Goal: Task Accomplishment & Management: Use online tool/utility

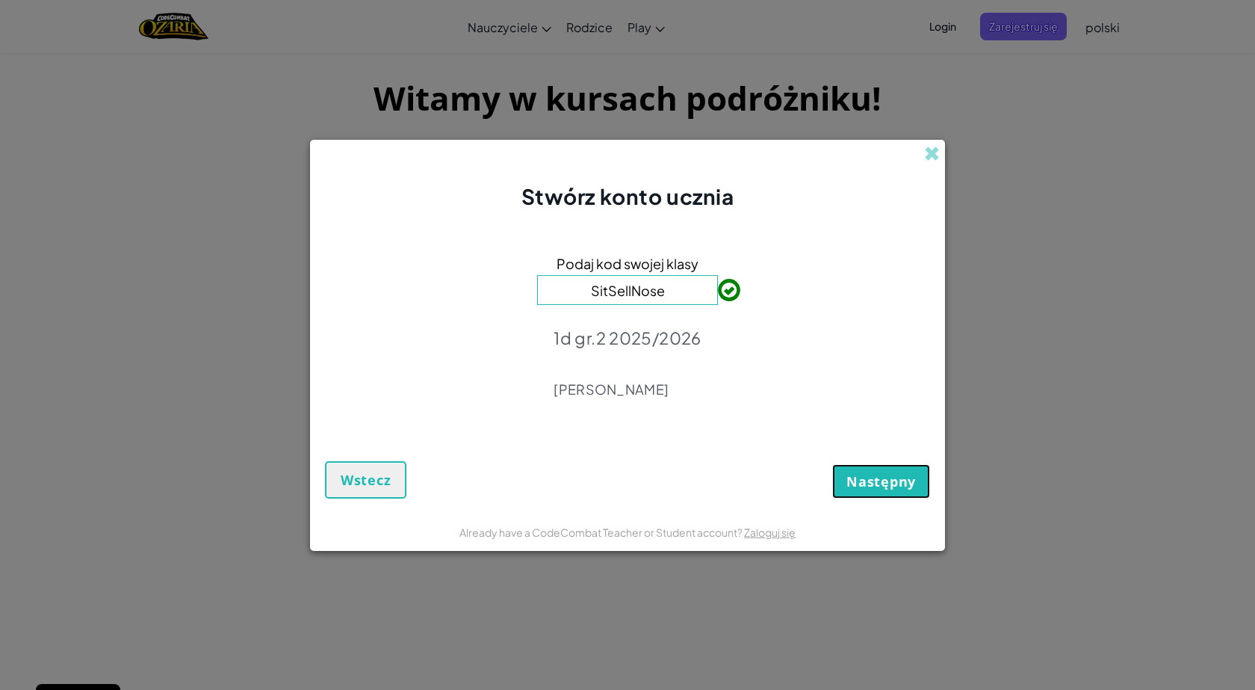
click at [880, 489] on span "Następny" at bounding box center [881, 481] width 69 height 18
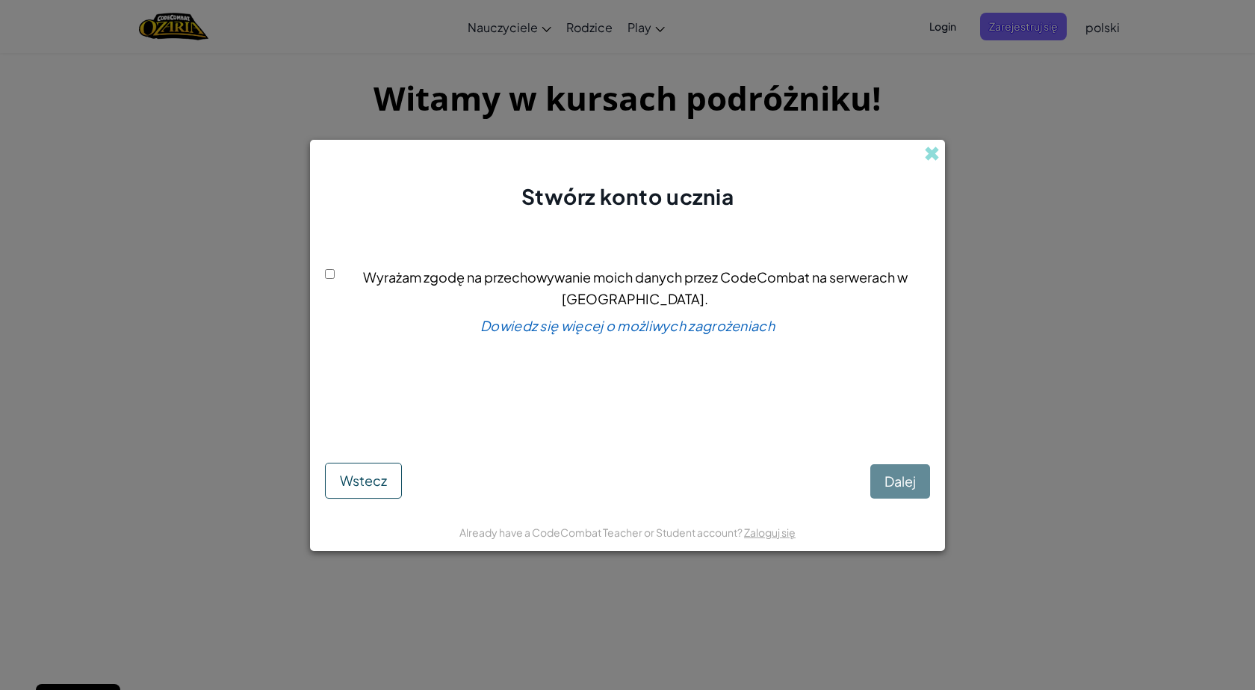
click at [335, 279] on input "Wyrażam zgodę na przechowywanie moich danych przez CodeCombat na serwerach w US…" at bounding box center [330, 274] width 10 height 10
checkbox input "true"
click at [896, 475] on span "Dalej" at bounding box center [900, 480] width 31 height 17
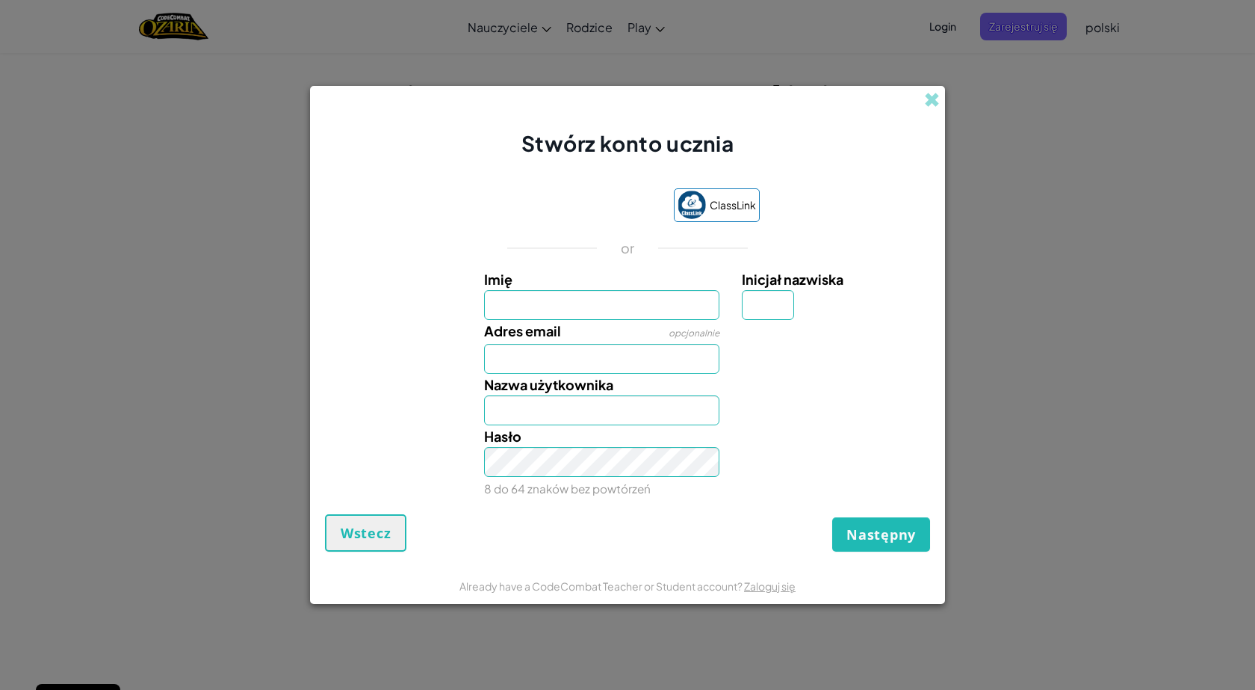
drag, startPoint x: 541, startPoint y: 1, endPoint x: 94, endPoint y: 214, distance: 495.0
click at [94, 214] on div "Stwórz konto ucznia ClassLink or Imię Inicjał nazwiska Adres email opcjonalnie …" at bounding box center [627, 345] width 1255 height 690
click at [521, 300] on input "Imię" at bounding box center [602, 305] width 236 height 30
click at [555, 302] on input "Imię" at bounding box center [602, 305] width 236 height 30
type input "Bartosz"
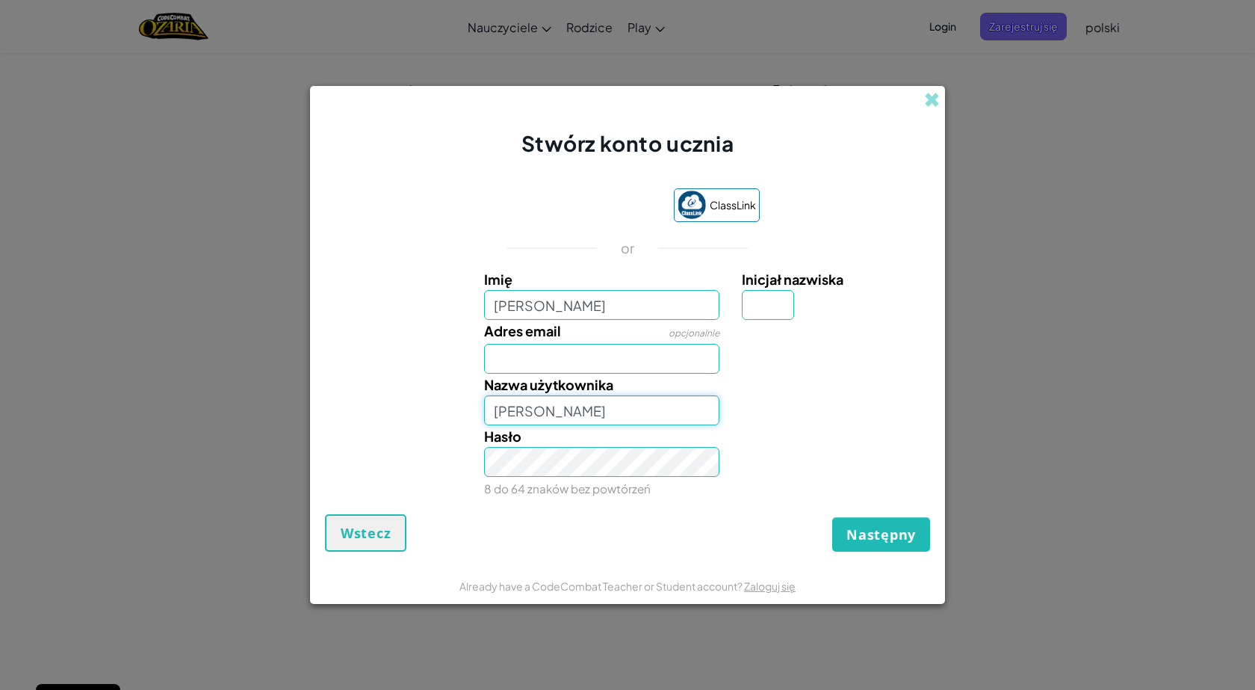
click at [563, 405] on input "Bartosz" at bounding box center [602, 410] width 236 height 30
type input "BartoszS"
click at [554, 359] on input "Adres email" at bounding box center [602, 359] width 236 height 30
type input "s"
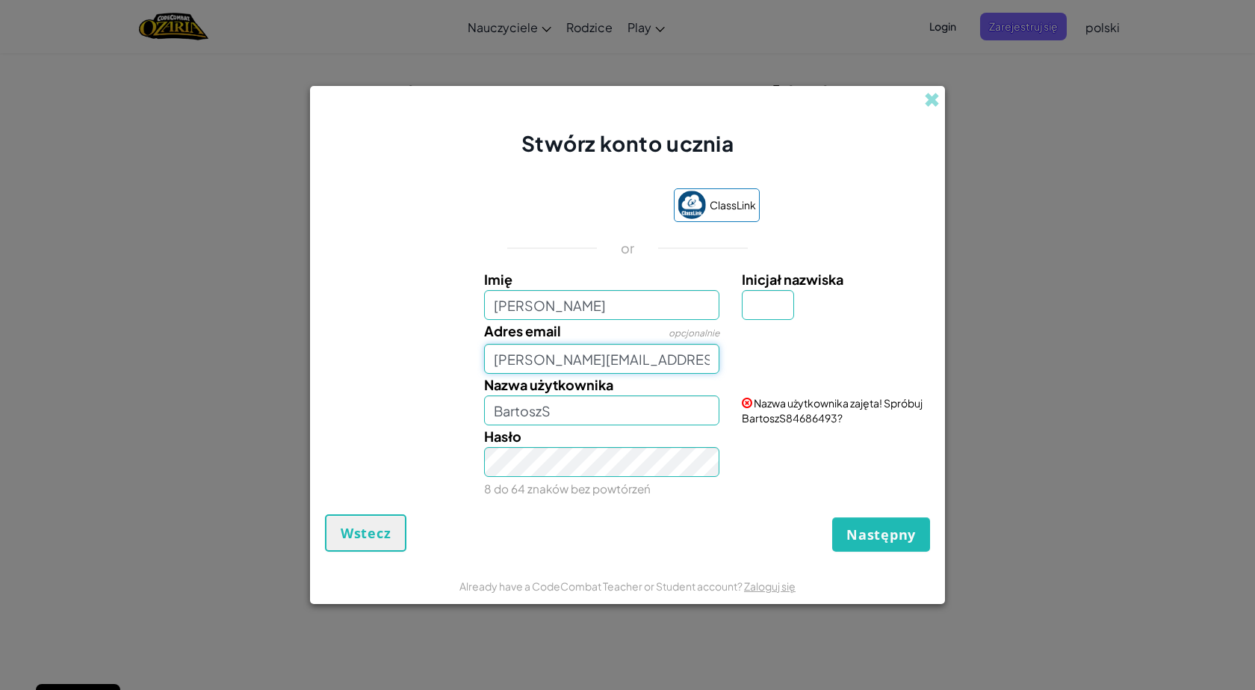
type input "bartosz.setkowski@puszkin.eu"
click at [558, 406] on input "BartoszS" at bounding box center [602, 410] width 236 height 30
click at [573, 420] on input "BartoszS" at bounding box center [602, 410] width 236 height 30
click at [572, 415] on input "BartoszS" at bounding box center [602, 410] width 236 height 30
type input "BartoszSsssssssssssssssssss"
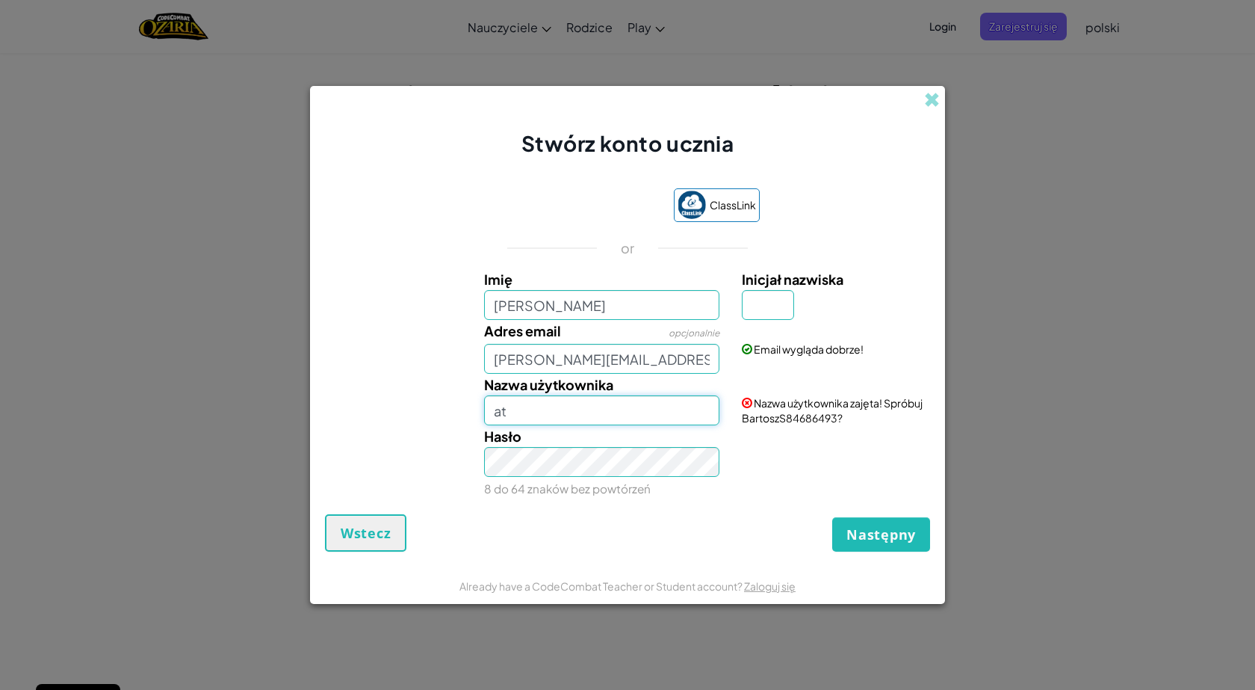
type input "a"
type input "V"
type input "BartoszS"
click at [770, 318] on input "Inicjał nazwiska" at bounding box center [768, 305] width 52 height 30
type input "S"
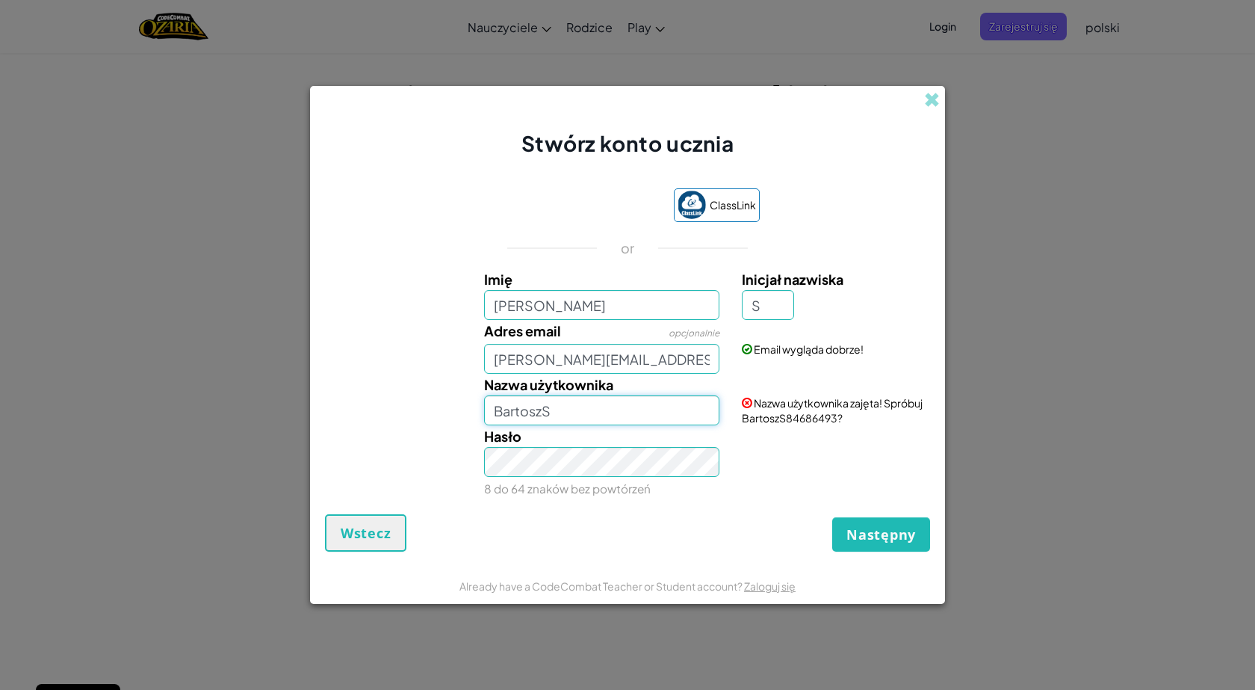
click at [596, 401] on input "BartoszS" at bounding box center [602, 410] width 236 height 30
type input "BartoszS 1D"
click at [877, 535] on span "Następny" at bounding box center [881, 534] width 69 height 18
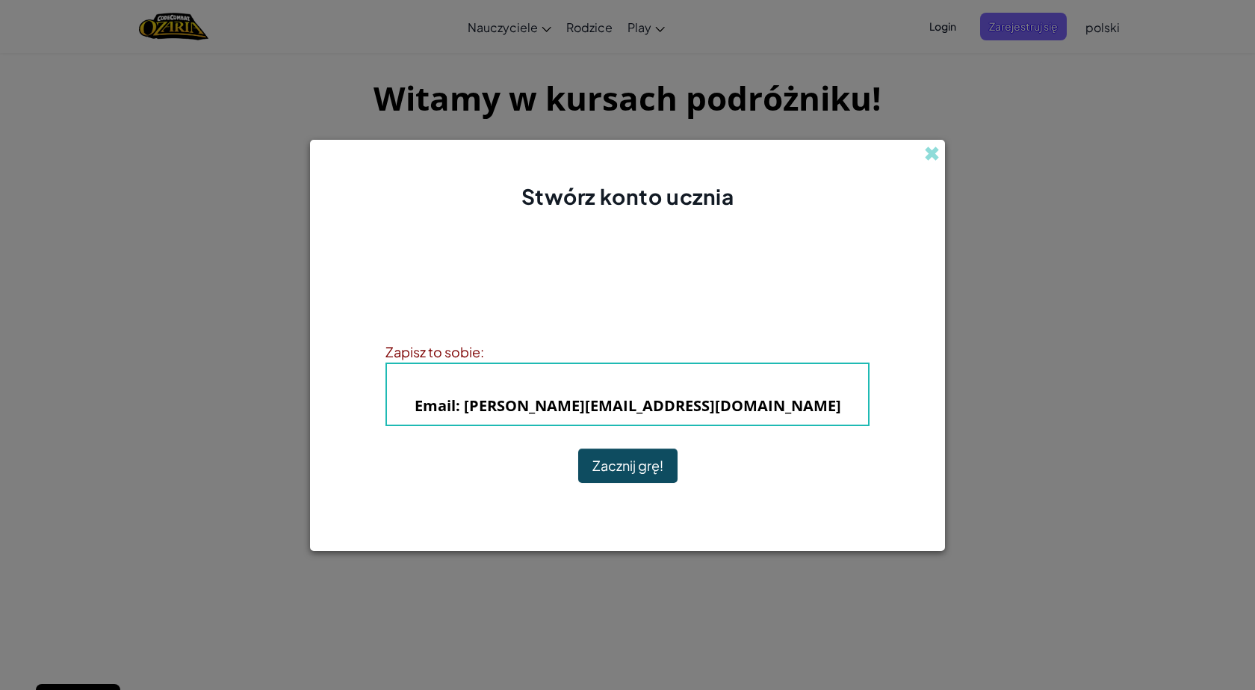
click at [660, 474] on button "Zacznij grę!" at bounding box center [627, 465] width 99 height 34
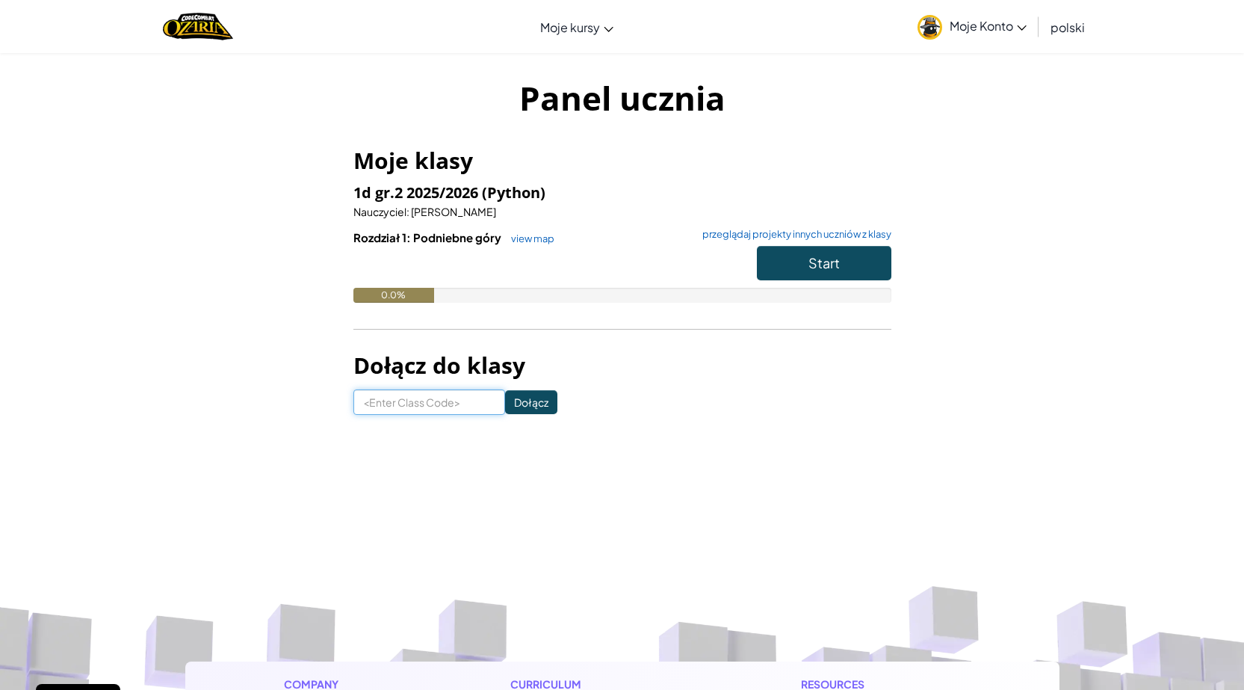
click at [423, 409] on input at bounding box center [429, 401] width 152 height 25
click at [439, 397] on input at bounding box center [429, 401] width 152 height 25
click at [310, 433] on div "Panel ucznia Moje klasy 1d gr.2 2025/2026 (Python) Nauczyciel : [PERSON_NAME] R…" at bounding box center [622, 244] width 874 height 385
drag, startPoint x: 769, startPoint y: 254, endPoint x: 761, endPoint y: 293, distance: 39.7
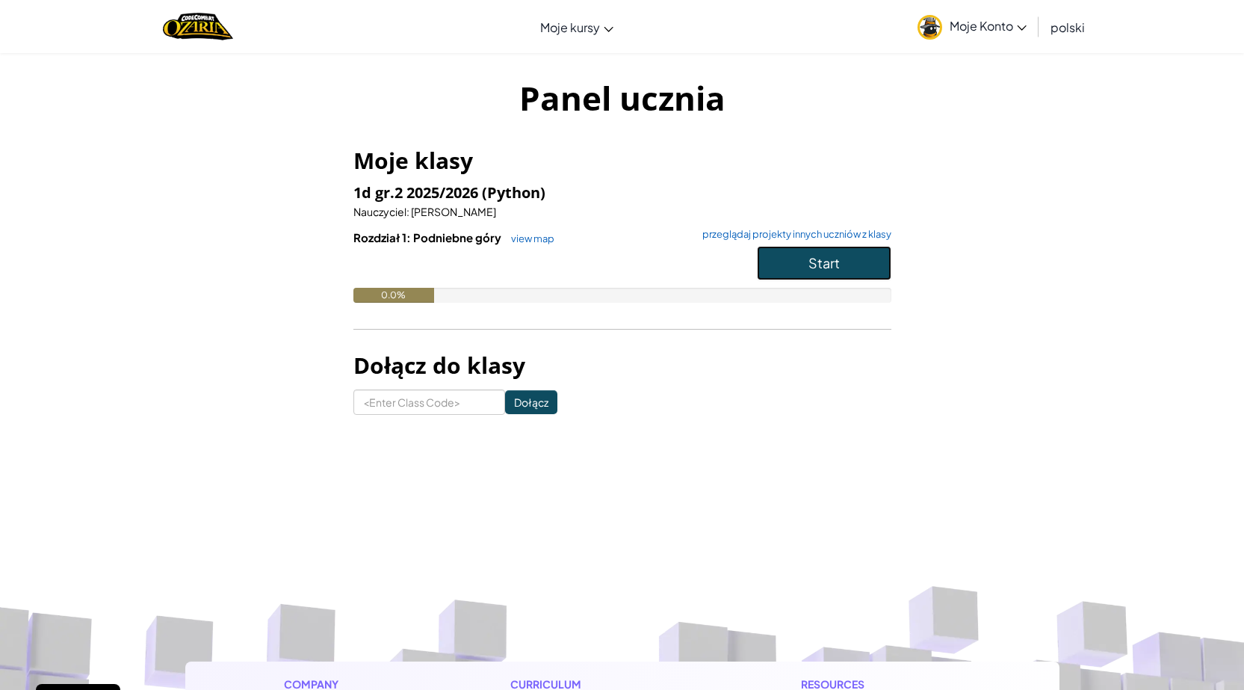
click at [771, 276] on button "Start" at bounding box center [824, 263] width 135 height 34
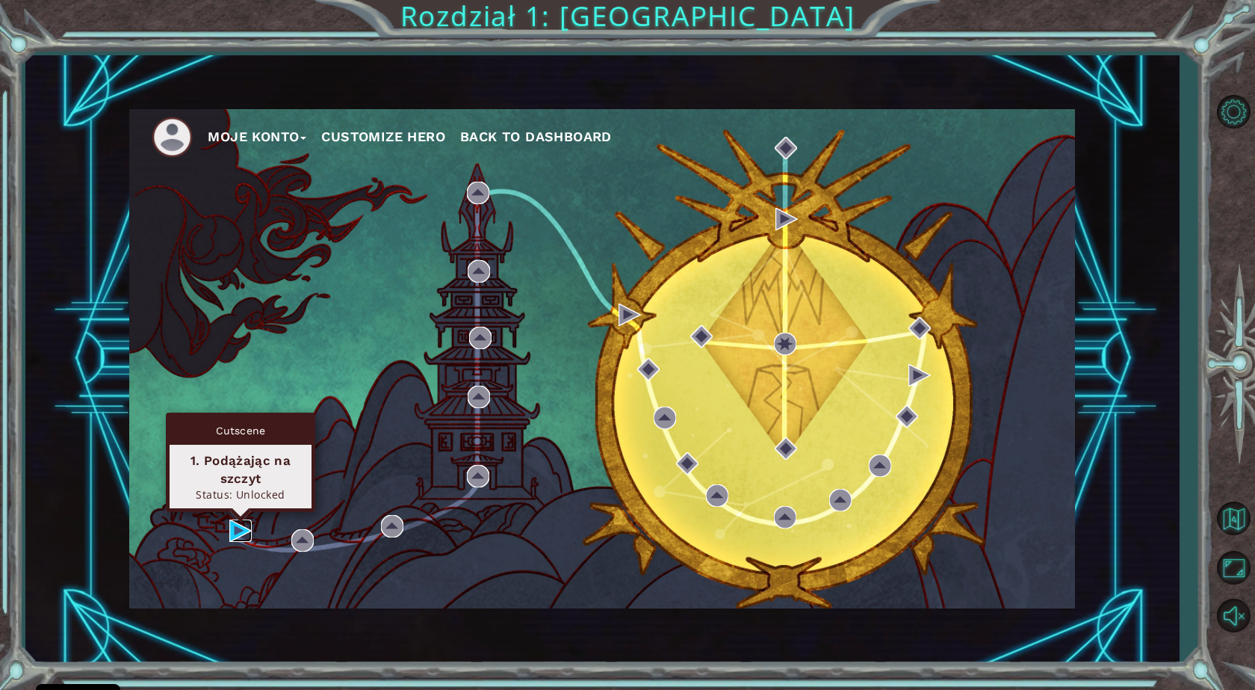
click at [241, 537] on img at bounding box center [240, 530] width 22 height 22
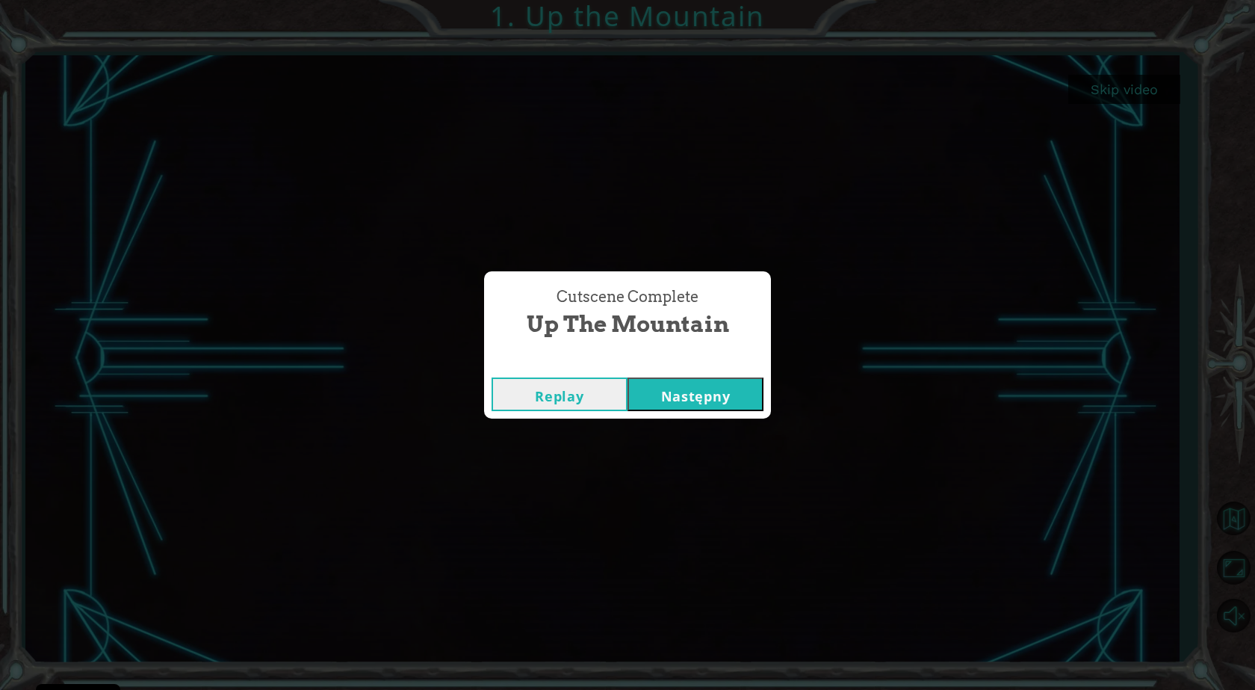
click at [667, 404] on button "Następny" at bounding box center [696, 394] width 136 height 34
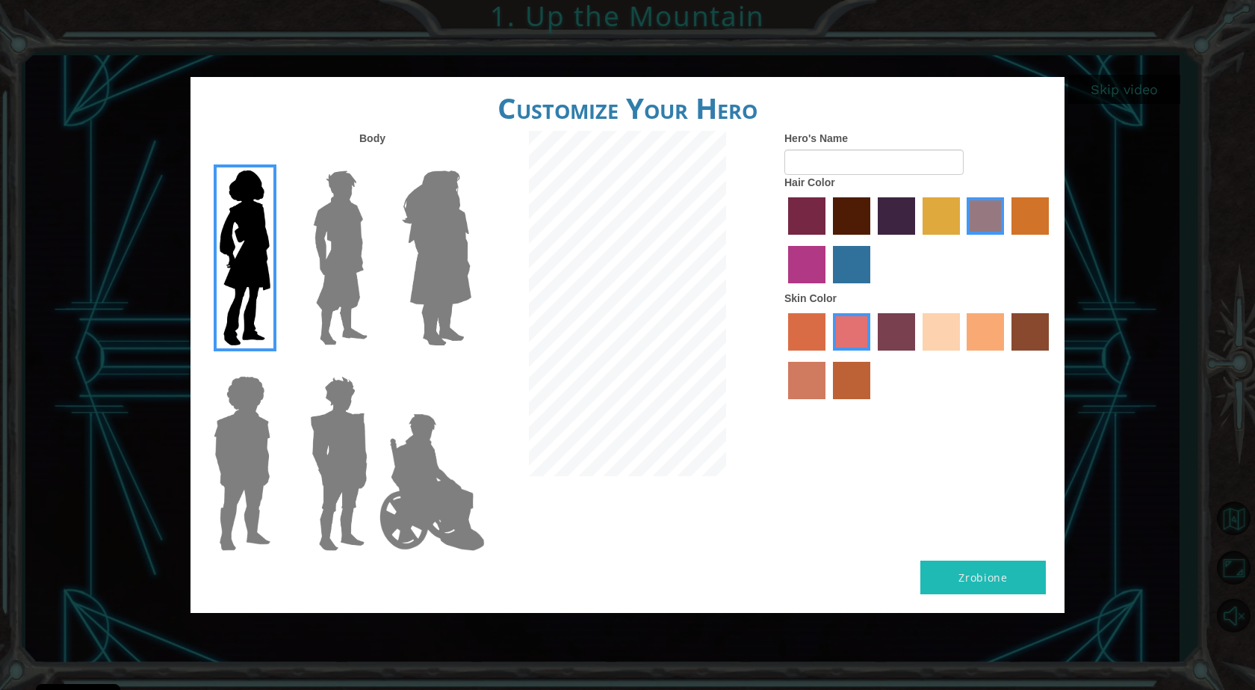
click at [439, 540] on img at bounding box center [432, 481] width 117 height 149
click at [471, 366] on input "Hero Jamie" at bounding box center [471, 366] width 0 height 0
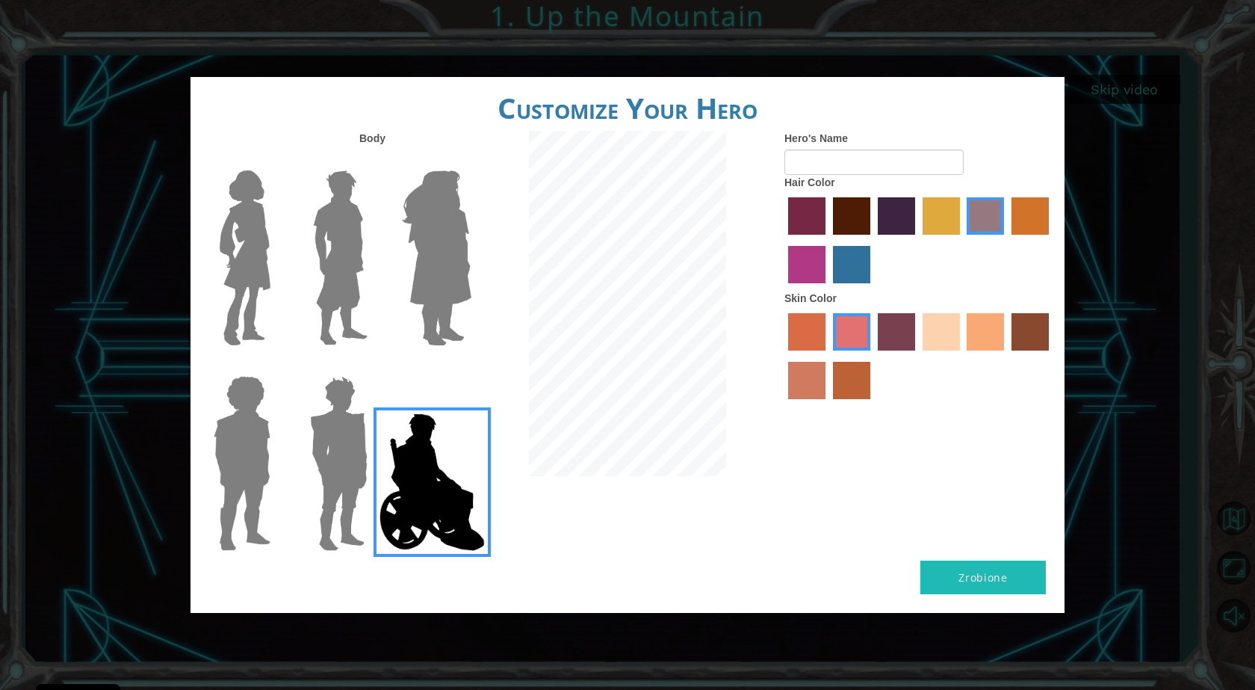
click at [868, 211] on label "maroon hair color" at bounding box center [851, 215] width 37 height 37
click at [828, 240] on input "maroon hair color" at bounding box center [828, 240] width 0 height 0
click at [1041, 339] on label "karma skin color" at bounding box center [1030, 331] width 37 height 37
click at [1007, 356] on input "karma skin color" at bounding box center [1007, 356] width 0 height 0
click at [900, 338] on label "tosca skin color" at bounding box center [896, 331] width 37 height 37
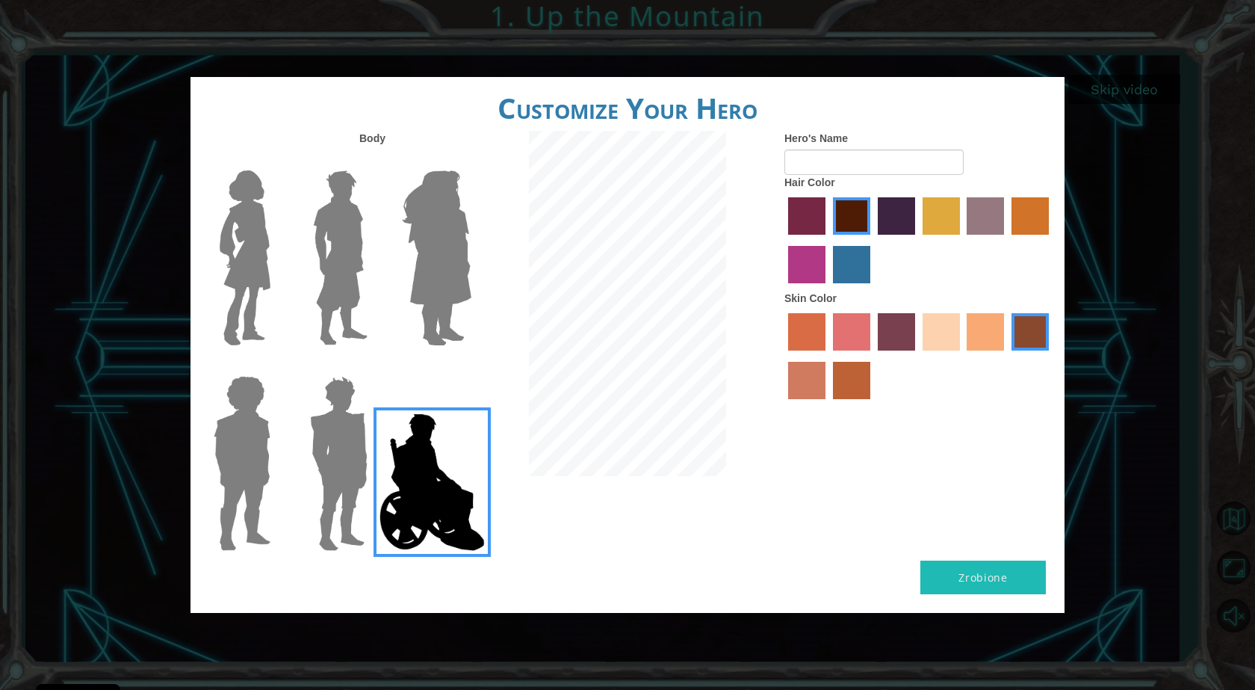
click at [873, 356] on input "tosca skin color" at bounding box center [873, 356] width 0 height 0
click at [444, 253] on img at bounding box center [436, 257] width 81 height 187
click at [471, 161] on input "Hero Amethyst" at bounding box center [471, 161] width 0 height 0
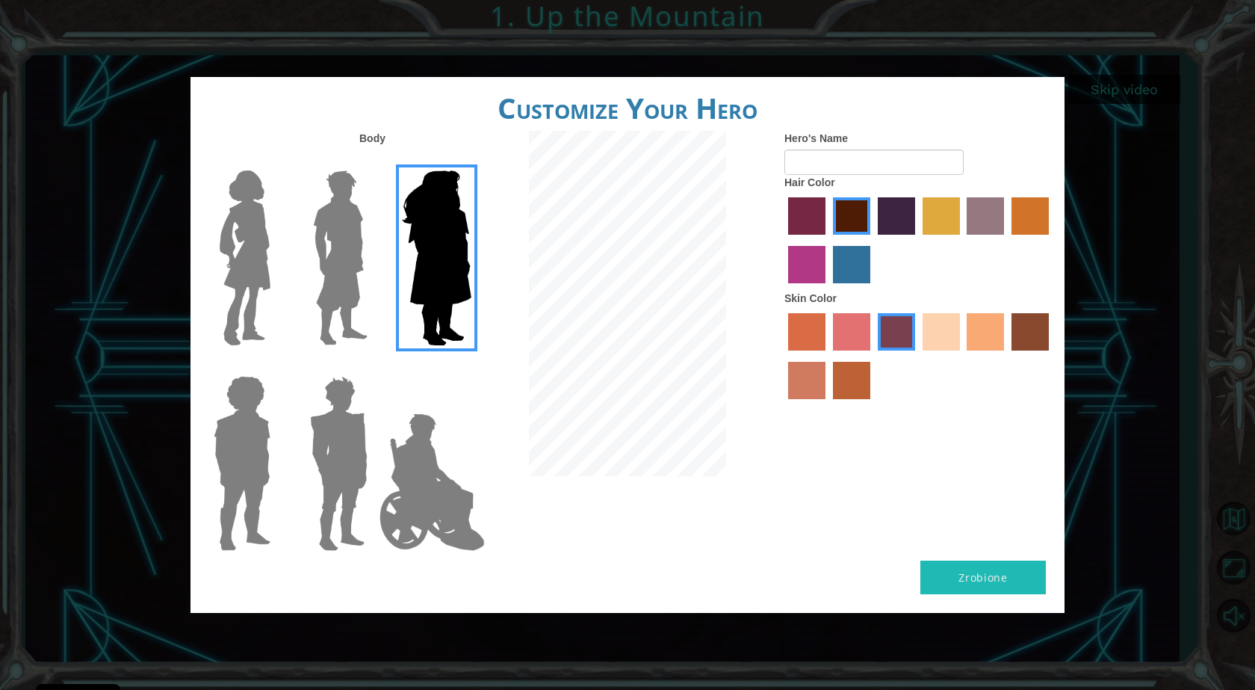
click at [373, 252] on img at bounding box center [340, 257] width 67 height 187
click at [374, 161] on input "Hero Lars" at bounding box center [374, 161] width 0 height 0
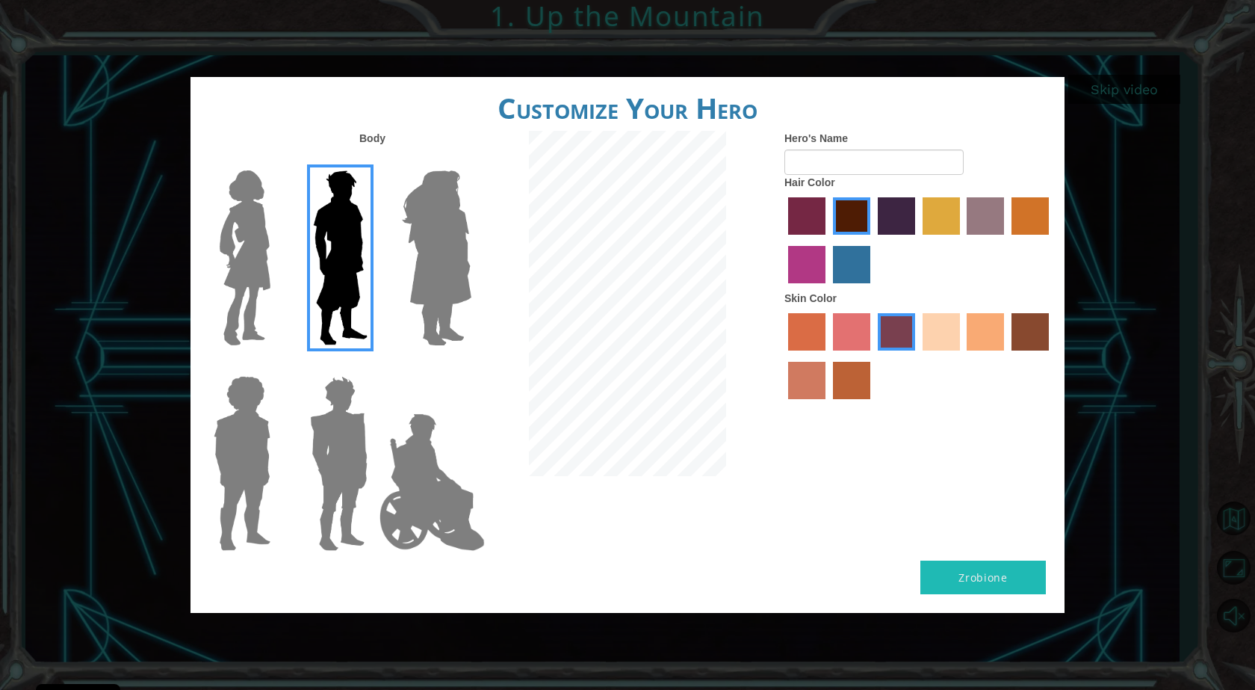
click at [292, 252] on div at bounding box center [336, 252] width 97 height 206
click at [272, 440] on img at bounding box center [242, 463] width 69 height 187
click at [276, 366] on input "Hero Steven" at bounding box center [276, 366] width 0 height 0
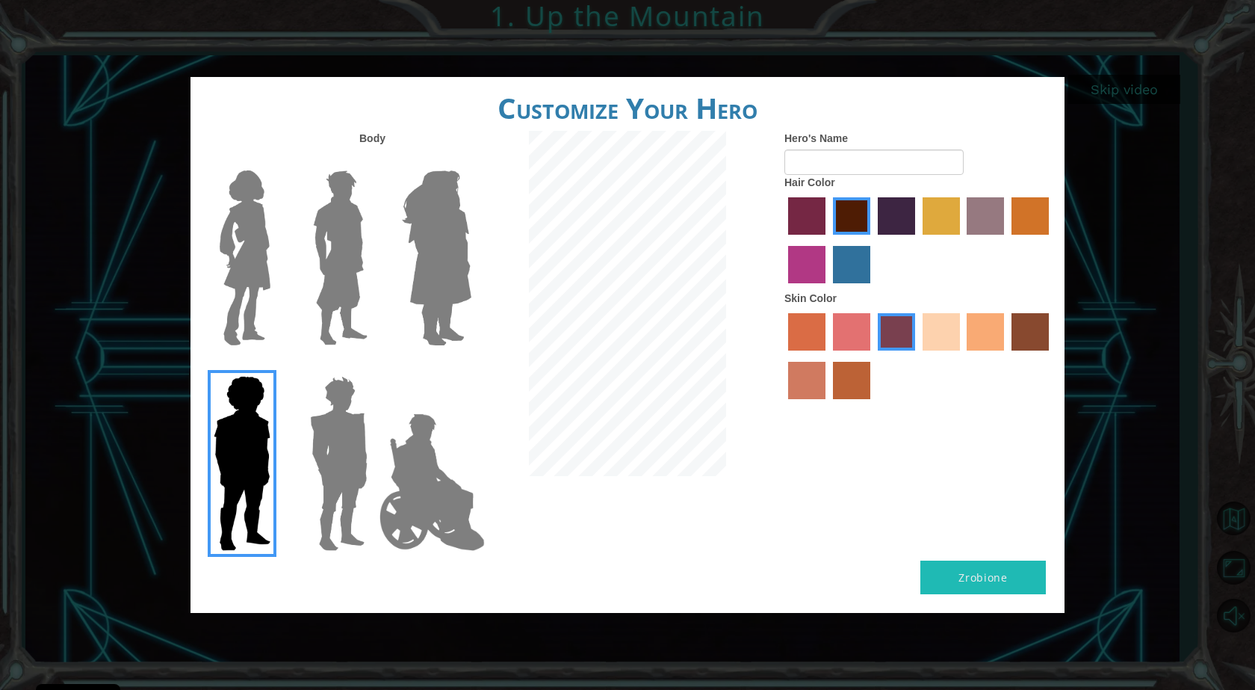
click at [890, 218] on label "hot purple hair color" at bounding box center [896, 215] width 37 height 37
click at [873, 240] on input "hot purple hair color" at bounding box center [873, 240] width 0 height 0
drag, startPoint x: 841, startPoint y: 227, endPoint x: 841, endPoint y: 216, distance: 11.2
click at [841, 227] on label "maroon hair color" at bounding box center [851, 215] width 37 height 37
click at [828, 240] on input "maroon hair color" at bounding box center [828, 240] width 0 height 0
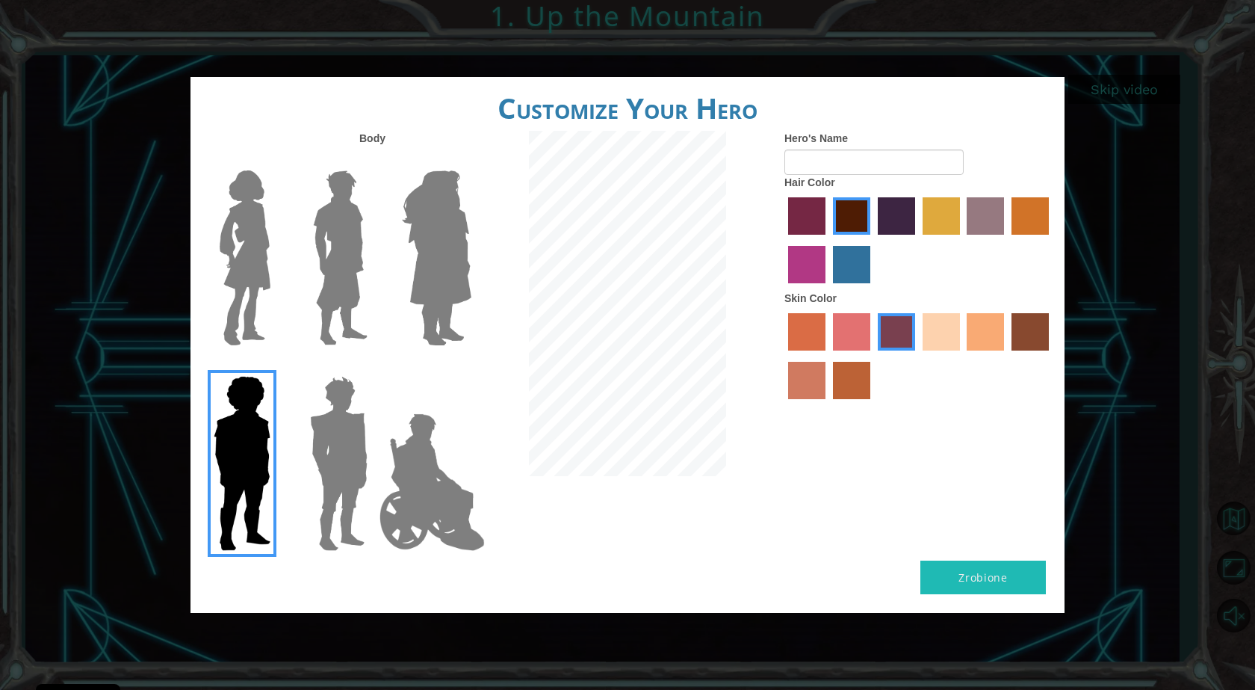
click at [780, 214] on div "Hero's Name Hair Color Skin Color" at bounding box center [918, 269] width 291 height 276
click at [799, 217] on label "paprika hair color" at bounding box center [806, 215] width 37 height 37
click at [783, 240] on input "paprika hair color" at bounding box center [783, 240] width 0 height 0
click at [859, 225] on label "maroon hair color" at bounding box center [851, 215] width 37 height 37
click at [828, 240] on input "maroon hair color" at bounding box center [828, 240] width 0 height 0
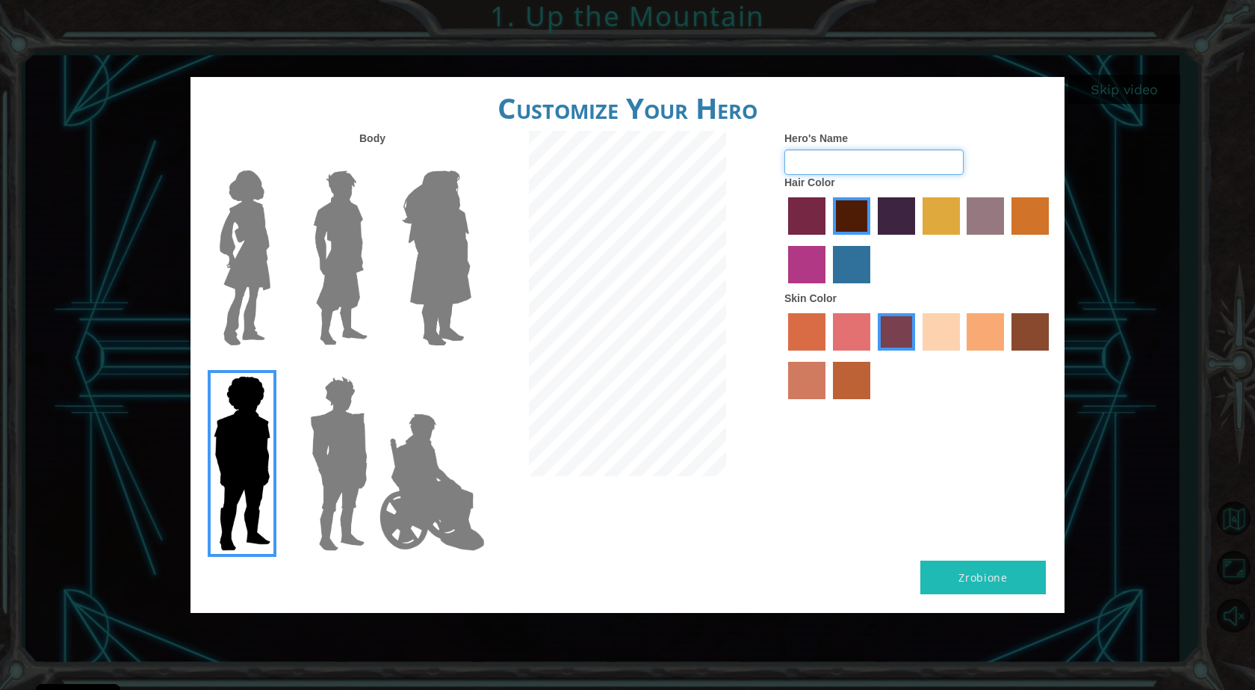
click at [838, 171] on input "Hero's Name" at bounding box center [874, 161] width 179 height 25
type input "a"
click at [817, 164] on input "Hero's Name" at bounding box center [874, 161] width 179 height 25
type input "bartosz"
click at [960, 567] on button "Zrobione" at bounding box center [984, 577] width 126 height 34
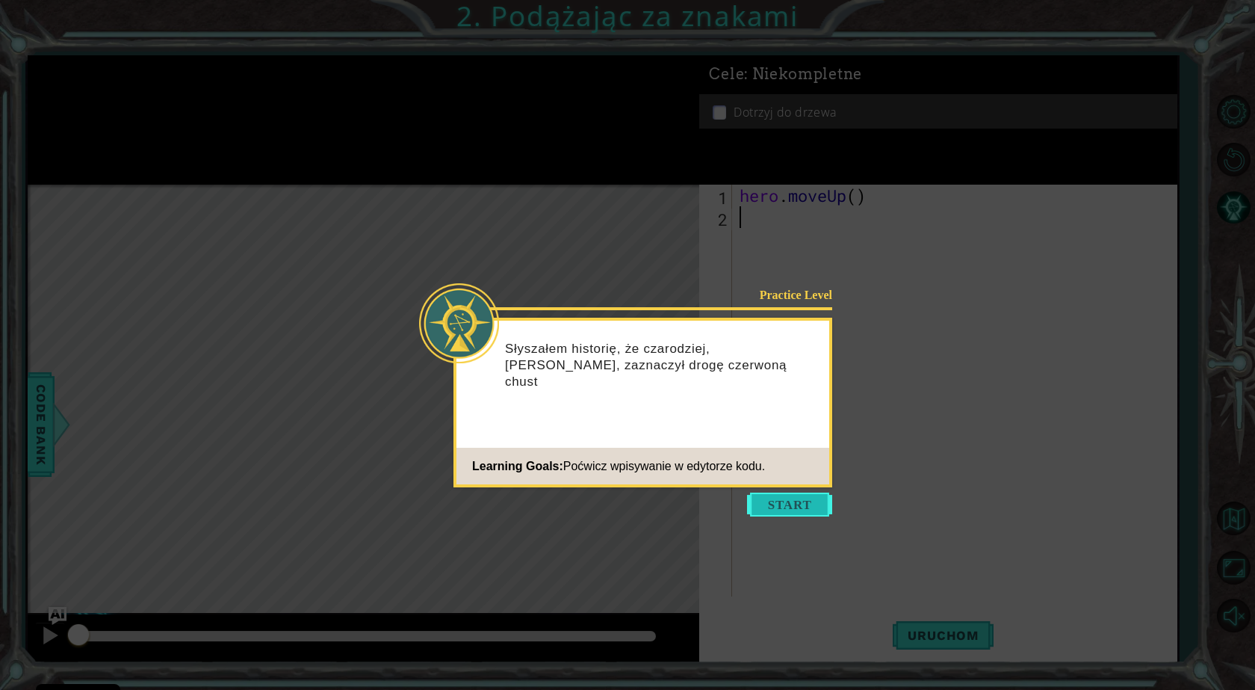
click at [788, 515] on button "Start" at bounding box center [789, 504] width 85 height 24
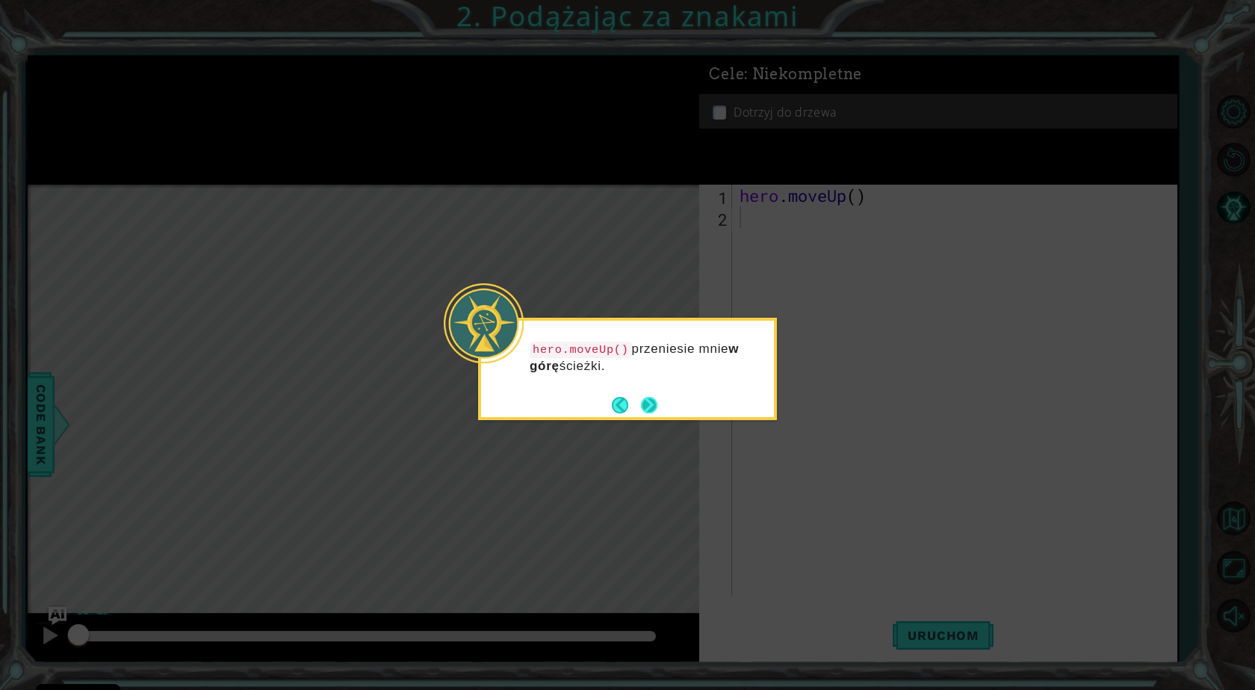
click at [661, 405] on button "Next" at bounding box center [649, 405] width 28 height 28
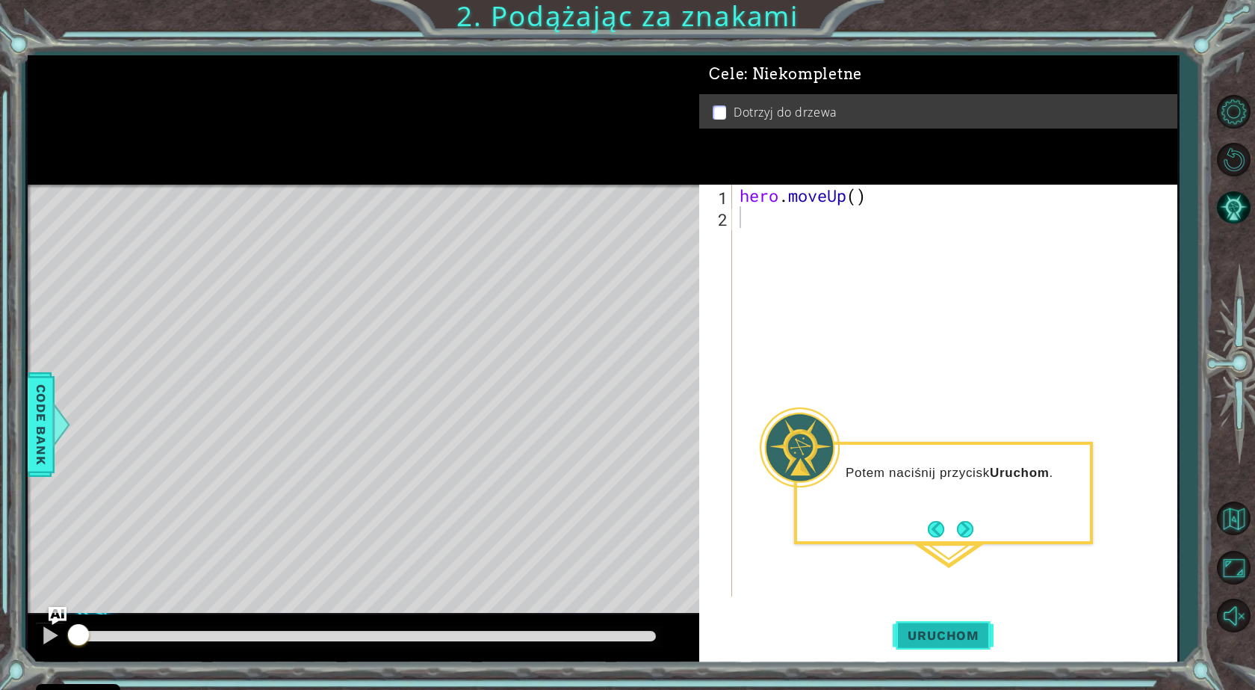
click at [965, 636] on span "Uruchom" at bounding box center [943, 635] width 100 height 15
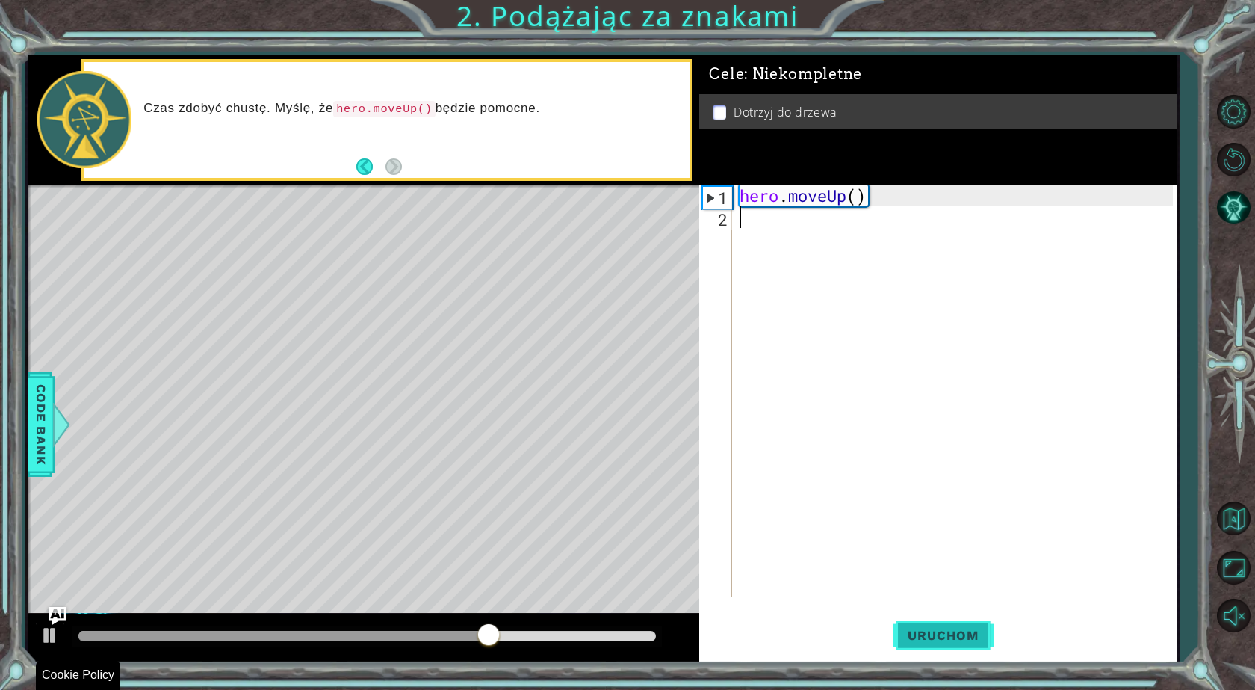
click at [953, 637] on span "Uruchom" at bounding box center [943, 635] width 100 height 15
click at [956, 620] on button "Uruchom" at bounding box center [943, 635] width 100 height 48
click at [956, 628] on span "Uruchom" at bounding box center [943, 635] width 100 height 15
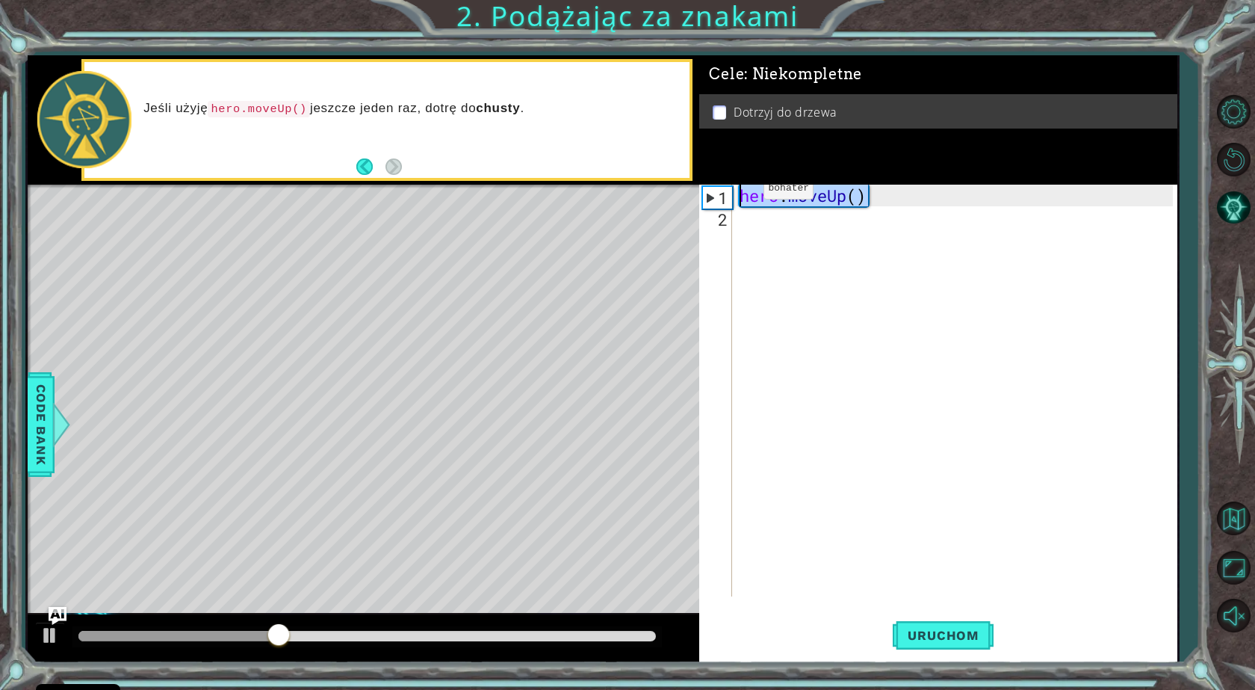
drag, startPoint x: 890, startPoint y: 200, endPoint x: 742, endPoint y: 192, distance: 148.2
click at [742, 192] on div "hero . moveUp ( )" at bounding box center [958, 412] width 443 height 455
type textarea "hero.moveUp()"
click at [763, 221] on div "hero . moveUp ( )" at bounding box center [958, 412] width 443 height 455
paste textarea "hero.moveUp()"
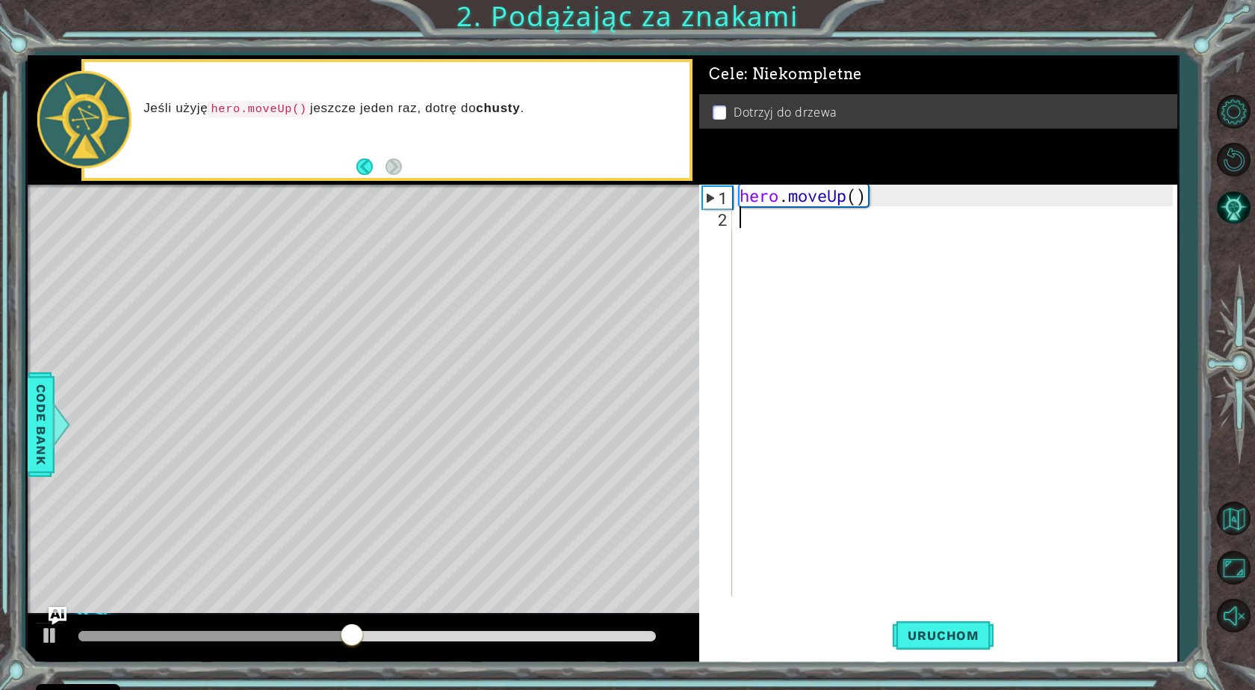
type textarea "hero.moveUp()"
click at [924, 621] on button "Uruchom" at bounding box center [943, 635] width 100 height 48
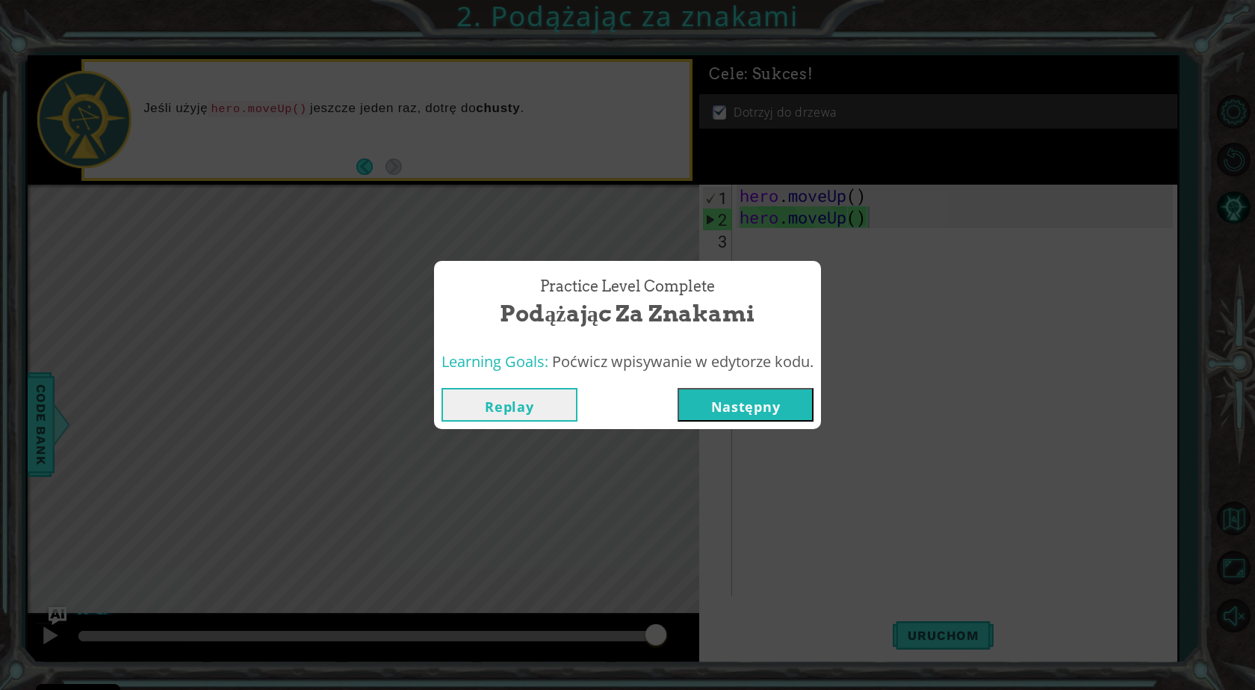
click at [720, 408] on button "Następny" at bounding box center [746, 405] width 136 height 34
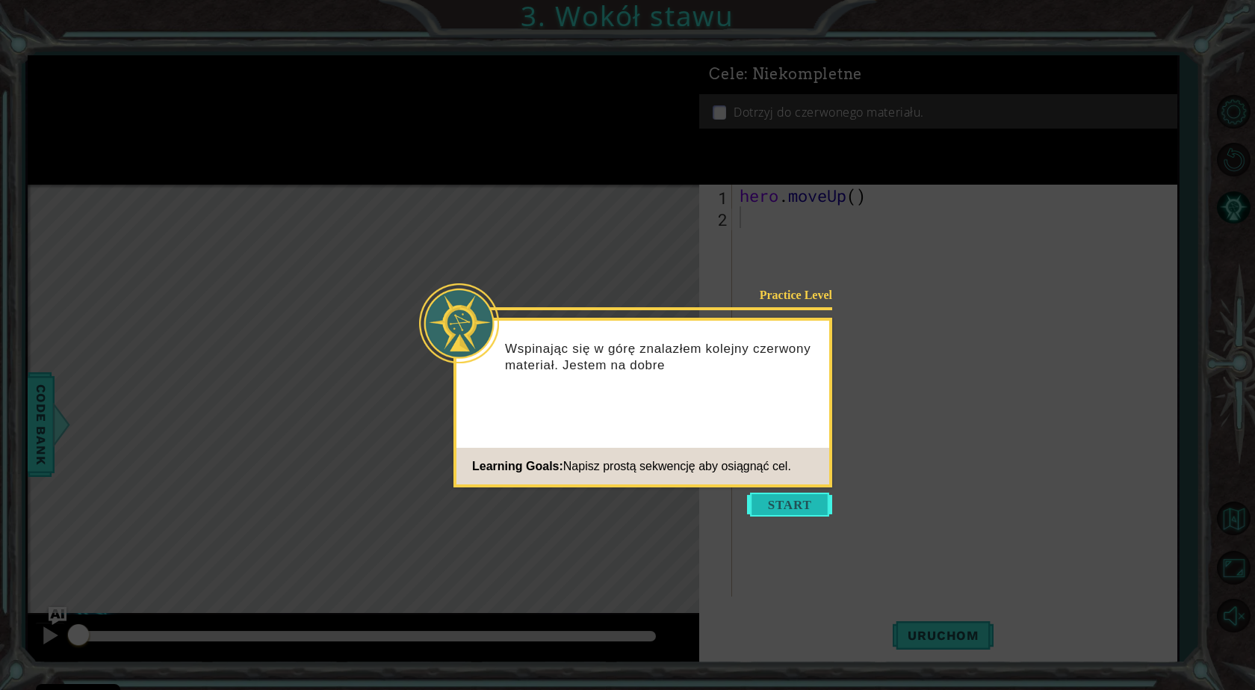
click at [796, 503] on button "Start" at bounding box center [789, 504] width 85 height 24
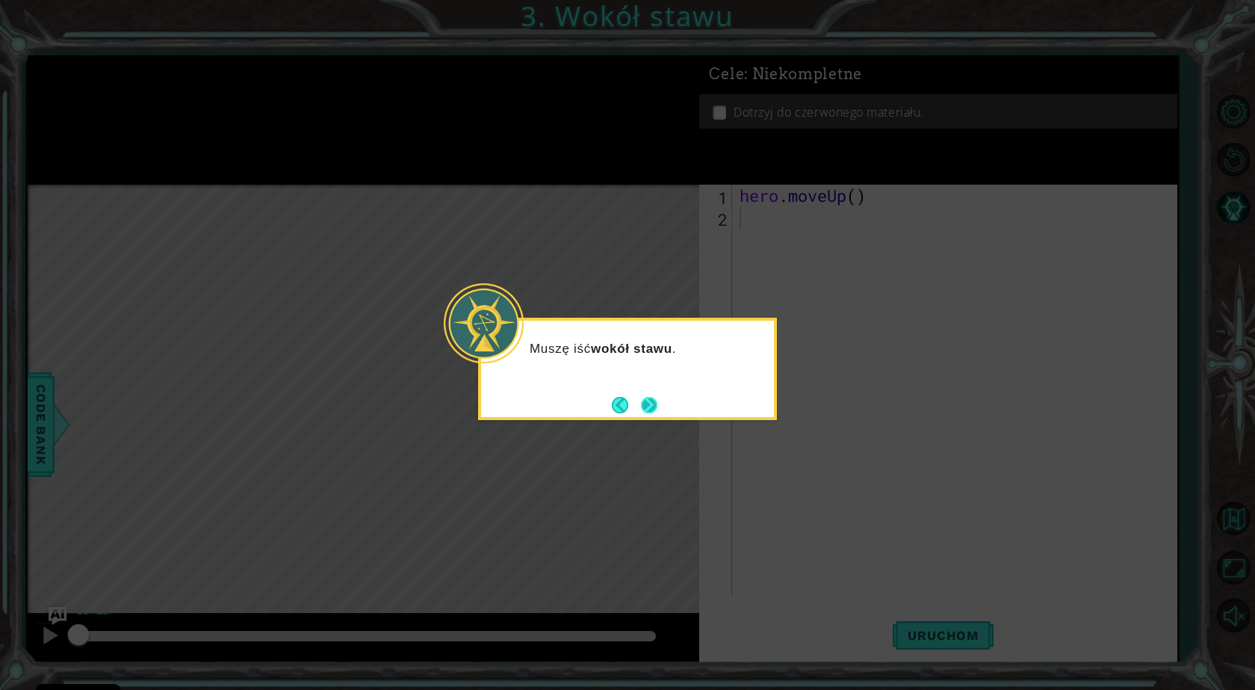
click at [649, 408] on button "Next" at bounding box center [650, 405] width 26 height 26
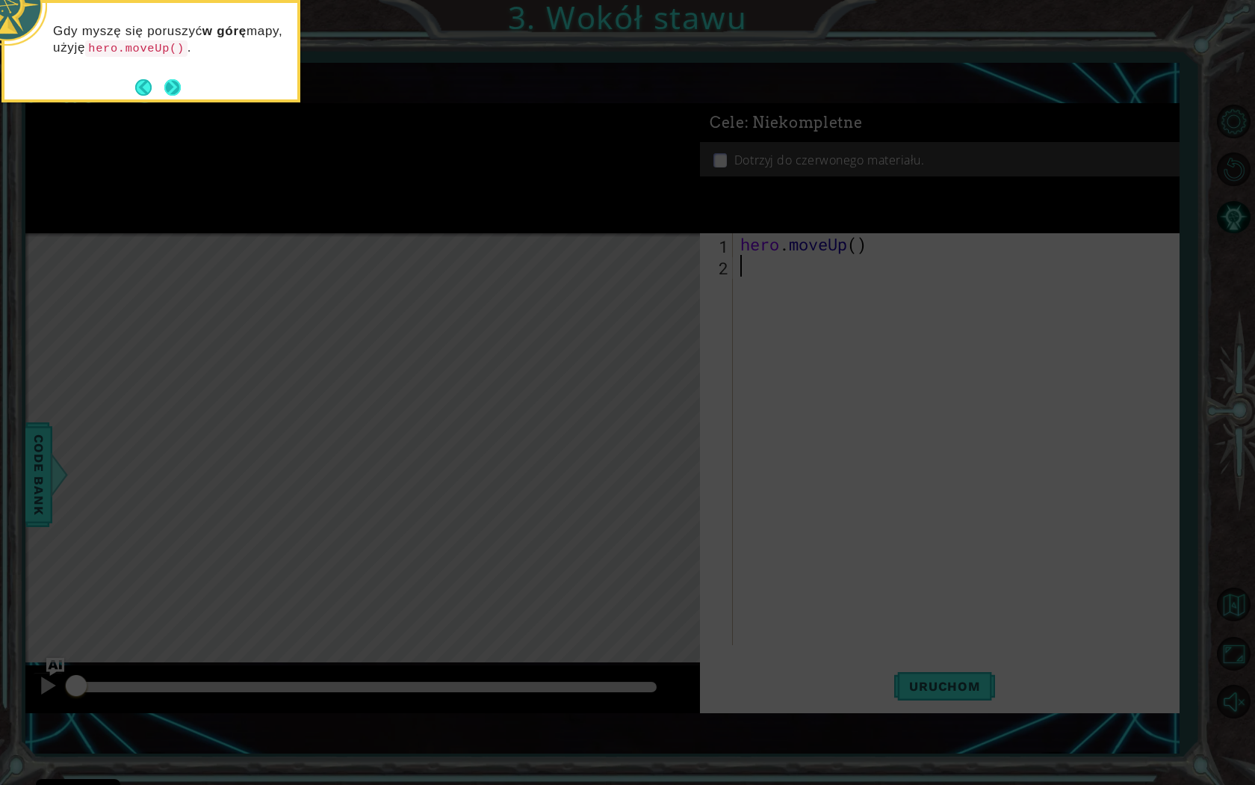
click at [169, 90] on button "Next" at bounding box center [173, 87] width 28 height 28
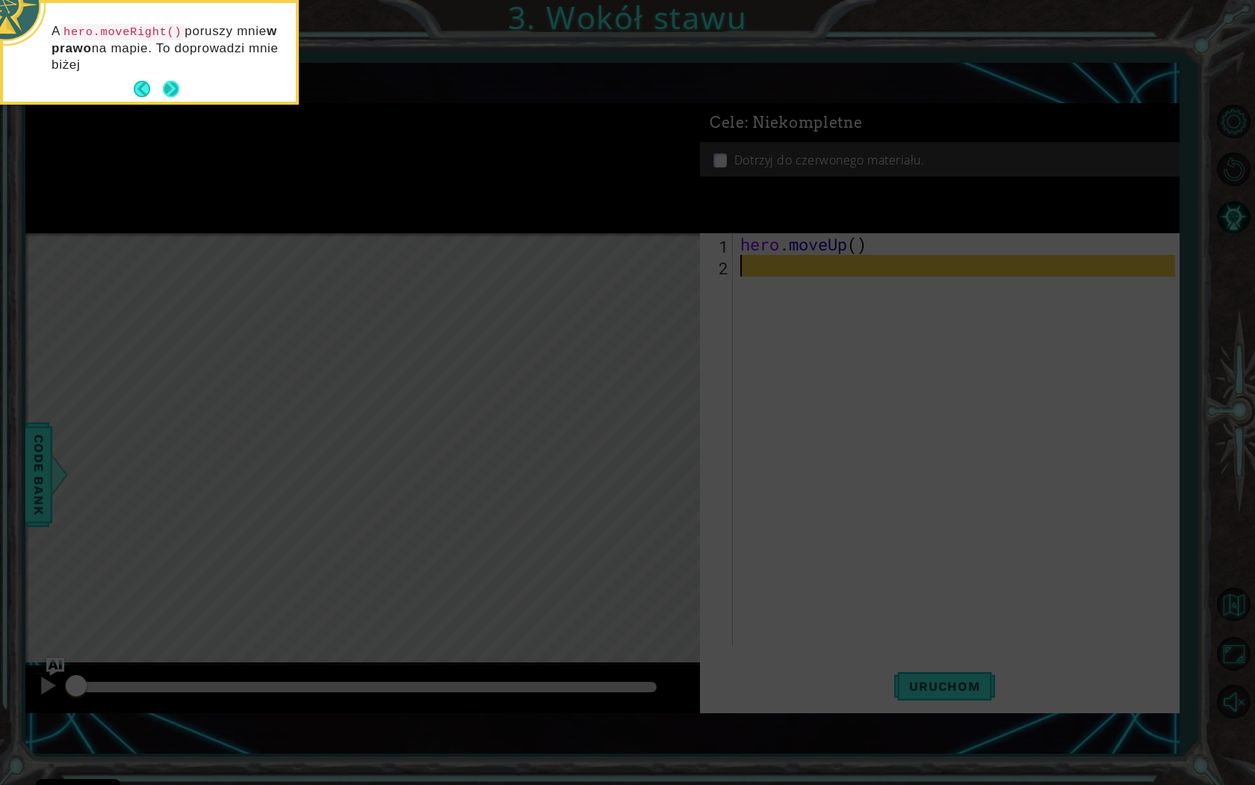
click at [179, 90] on button "Next" at bounding box center [172, 89] width 28 height 28
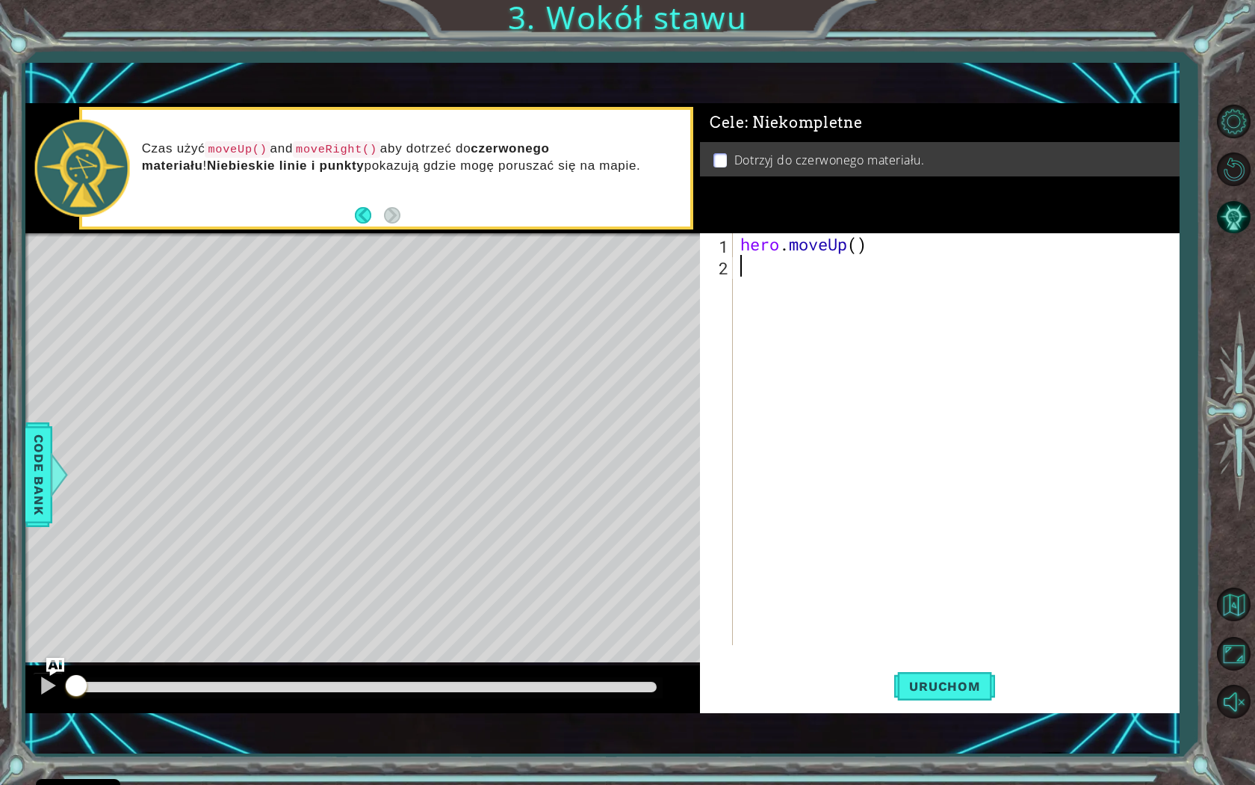
click at [848, 294] on div "hero . moveUp ( )" at bounding box center [960, 460] width 445 height 455
drag, startPoint x: 378, startPoint y: 153, endPoint x: 342, endPoint y: 152, distance: 35.9
click at [342, 152] on code "moveRight()" at bounding box center [336, 149] width 87 height 16
click at [853, 344] on div "hero . moveUp ( )" at bounding box center [960, 460] width 445 height 455
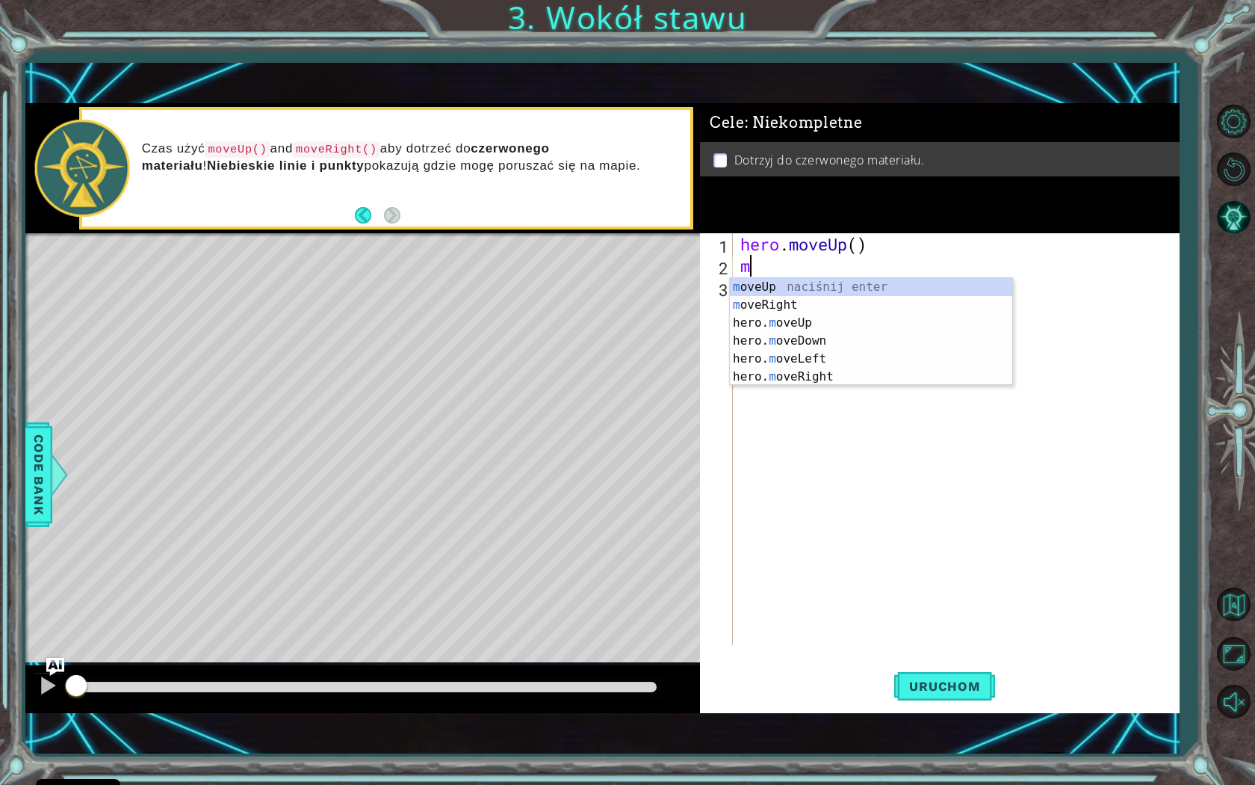
type textarea "mo"
click at [782, 296] on div "mo veUp naciśnij enter mo veRight naciśnij enter hero. mo veUp naciśnij enter h…" at bounding box center [871, 349] width 282 height 143
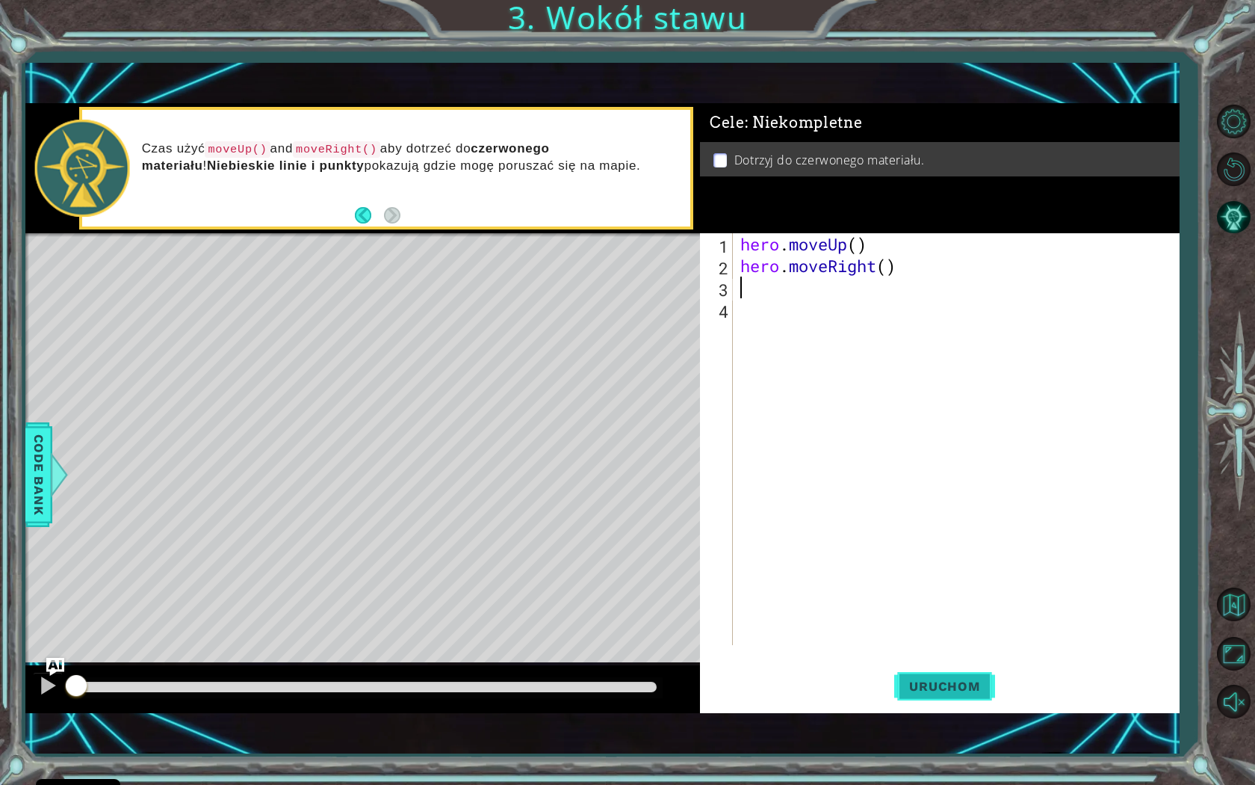
click at [937, 689] on button "Uruchom" at bounding box center [945, 686] width 100 height 48
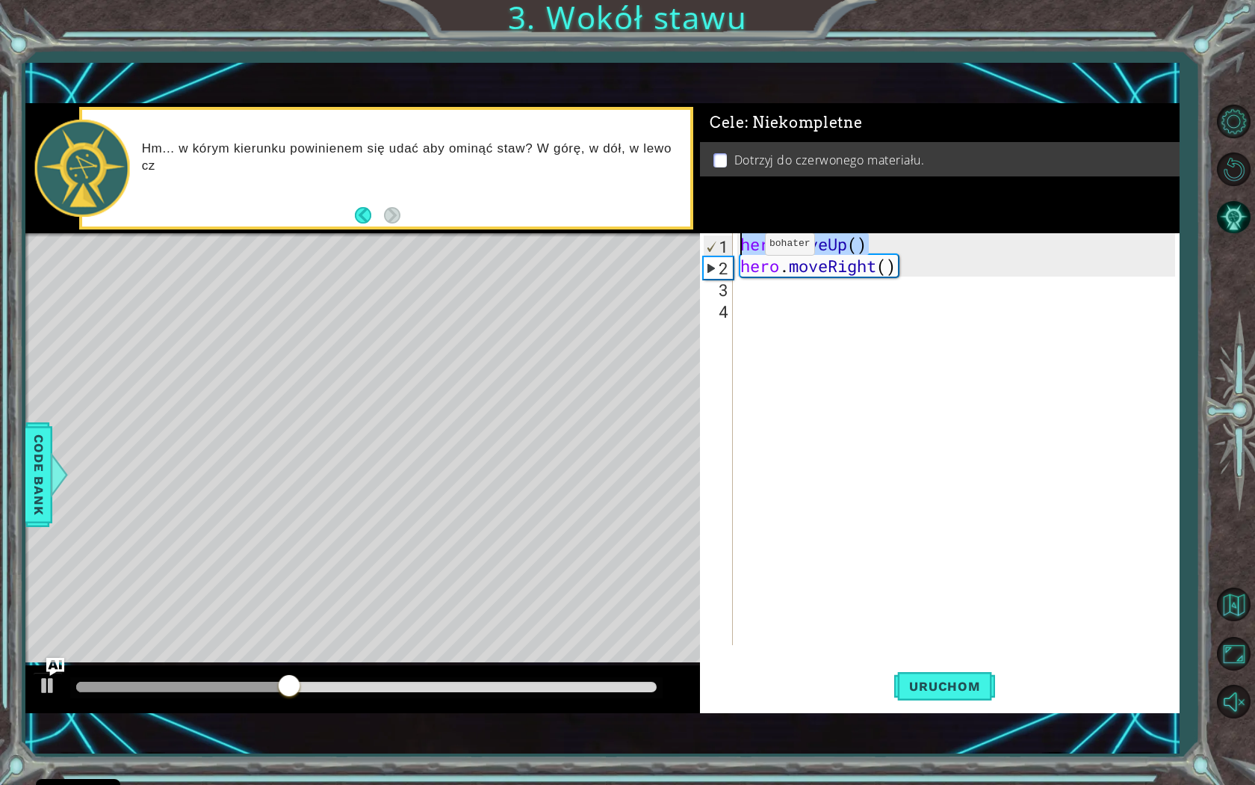
drag, startPoint x: 872, startPoint y: 246, endPoint x: 741, endPoint y: 247, distance: 131.5
click at [741, 247] on div "hero . moveUp ( ) hero . moveRight ( )" at bounding box center [960, 460] width 445 height 455
type textarea "hero.moveUp()"
click at [753, 299] on div "hero . moveUp ( ) hero . moveRight ( )" at bounding box center [960, 460] width 445 height 455
paste textarea "hero.moveUp()"
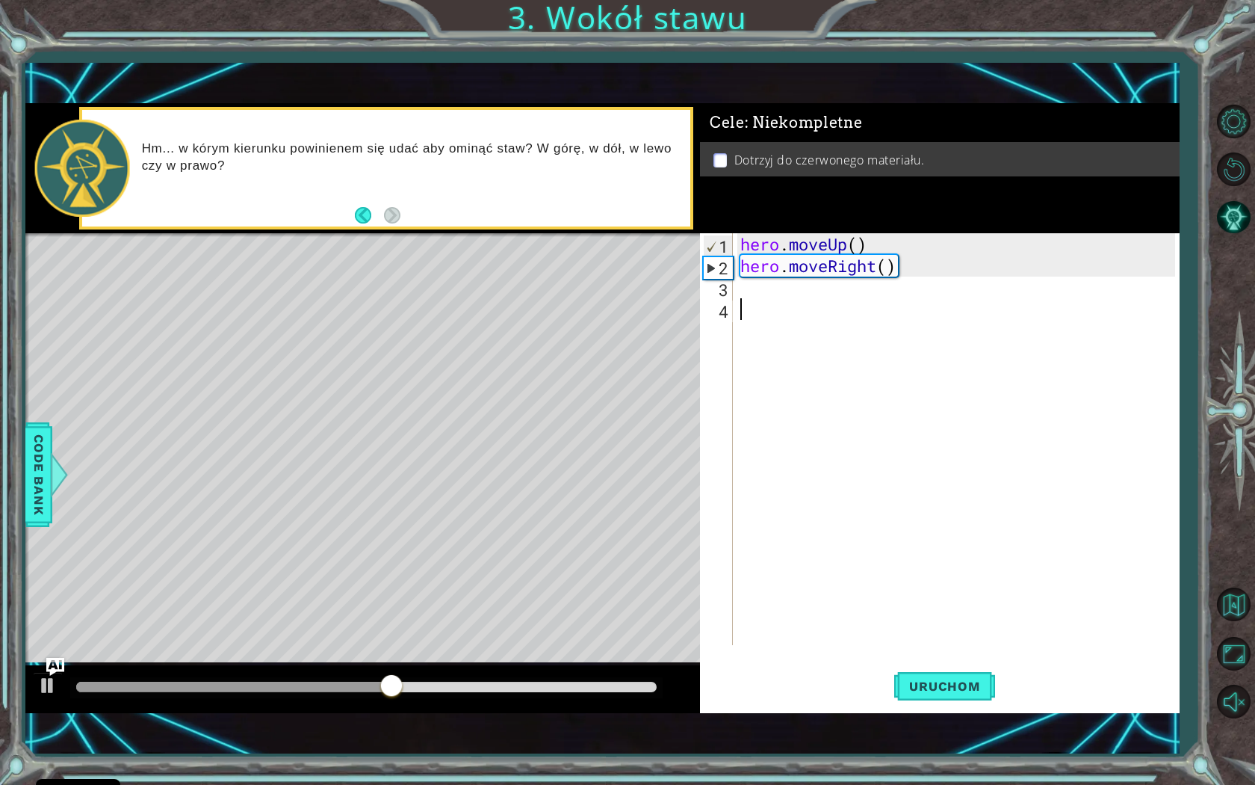
type textarea "hero.moveUp()"
click at [801, 289] on div "hero . moveUp ( ) hero . moveRight ( ) hero . moveUp ( )" at bounding box center [960, 460] width 445 height 455
paste textarea "hero.moveUp()"
type textarea "hero.moveUp()"
click at [946, 674] on button "Uruchom" at bounding box center [945, 686] width 100 height 48
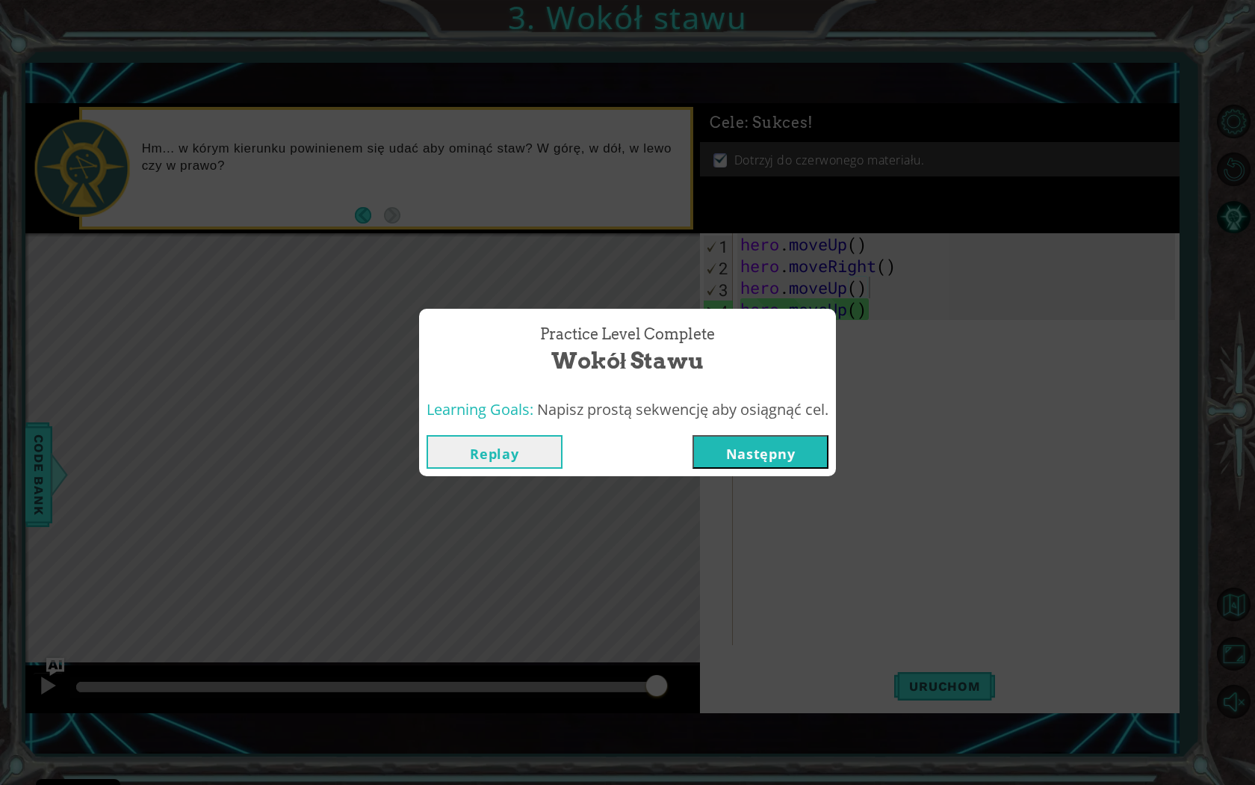
click at [731, 453] on button "Następny" at bounding box center [761, 452] width 136 height 34
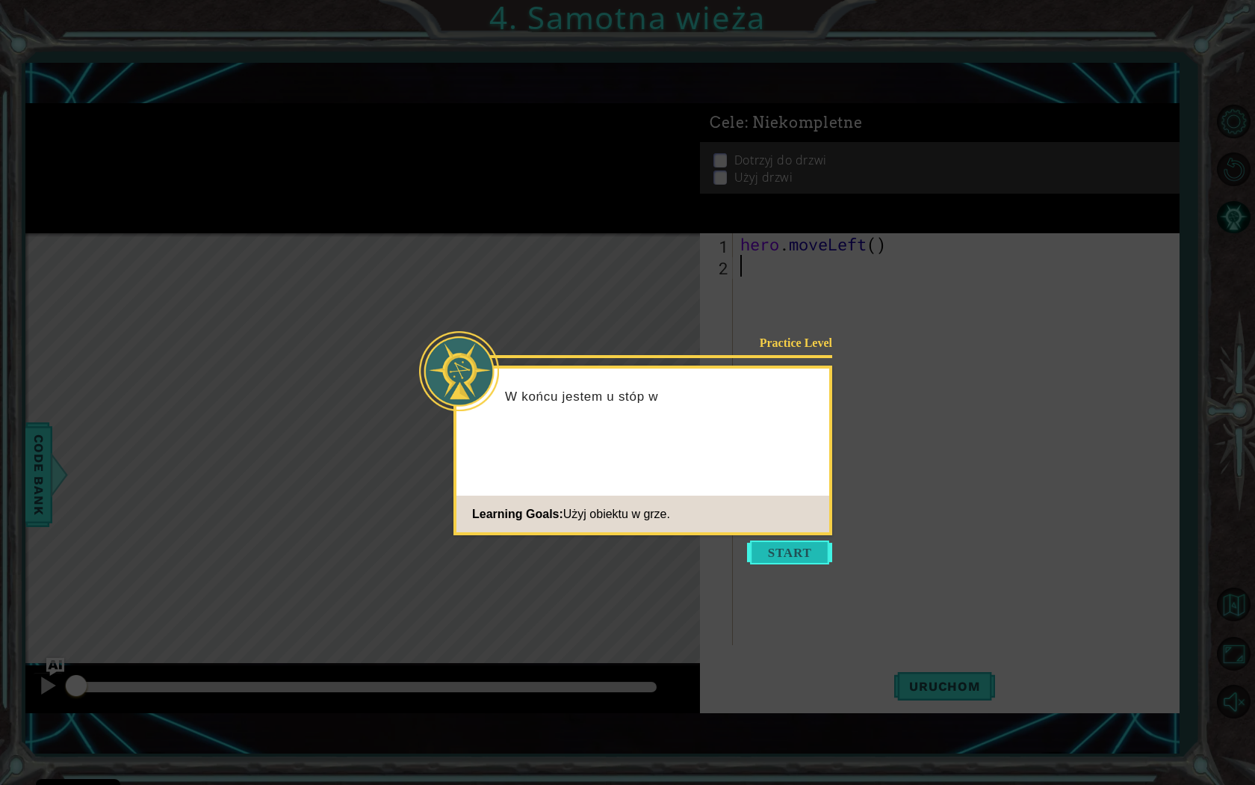
click at [809, 546] on button "Start" at bounding box center [789, 552] width 85 height 24
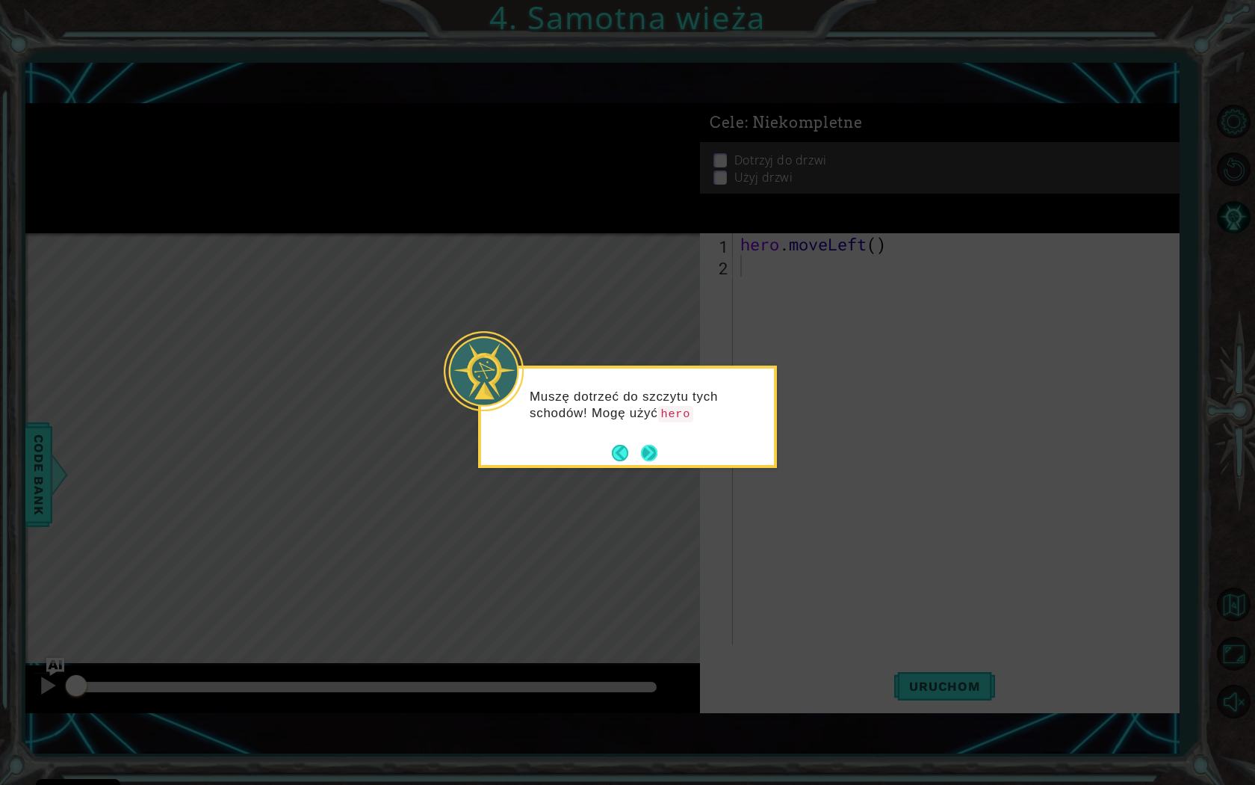
click at [643, 452] on button "Next" at bounding box center [649, 452] width 26 height 26
click at [643, 452] on button "Next" at bounding box center [649, 453] width 16 height 16
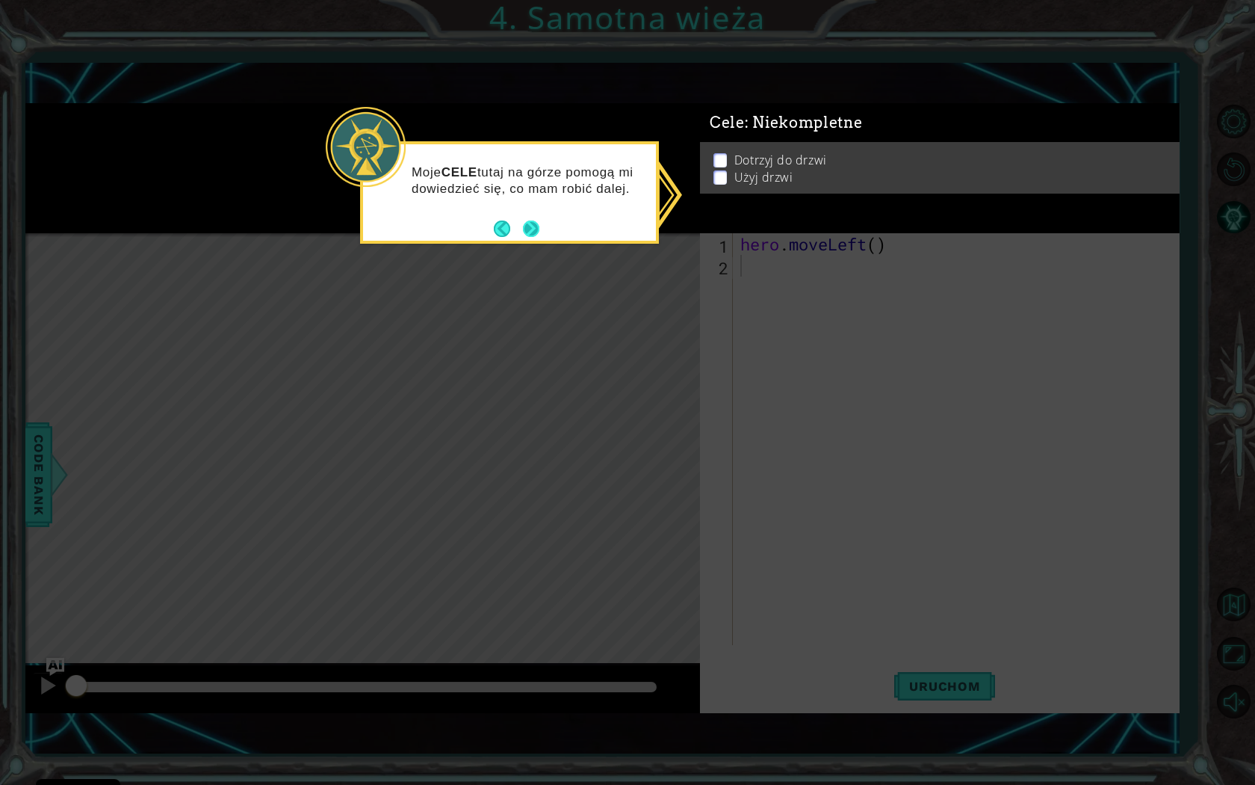
click at [534, 233] on button "Next" at bounding box center [531, 228] width 27 height 27
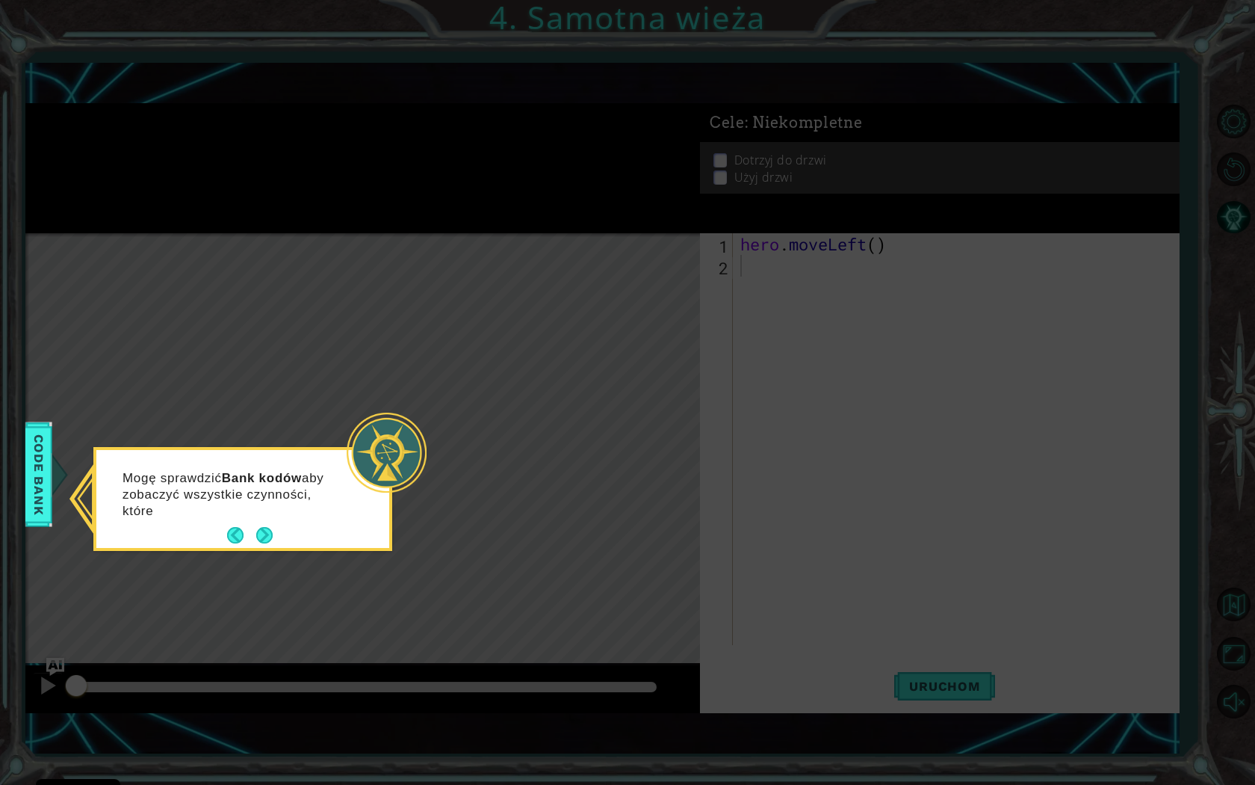
click at [276, 534] on div "Mogę sprawdzić Bank kodów aby zobaczyć wszystkie czynności, które" at bounding box center [242, 499] width 299 height 104
click at [265, 534] on button "Next" at bounding box center [264, 536] width 28 height 28
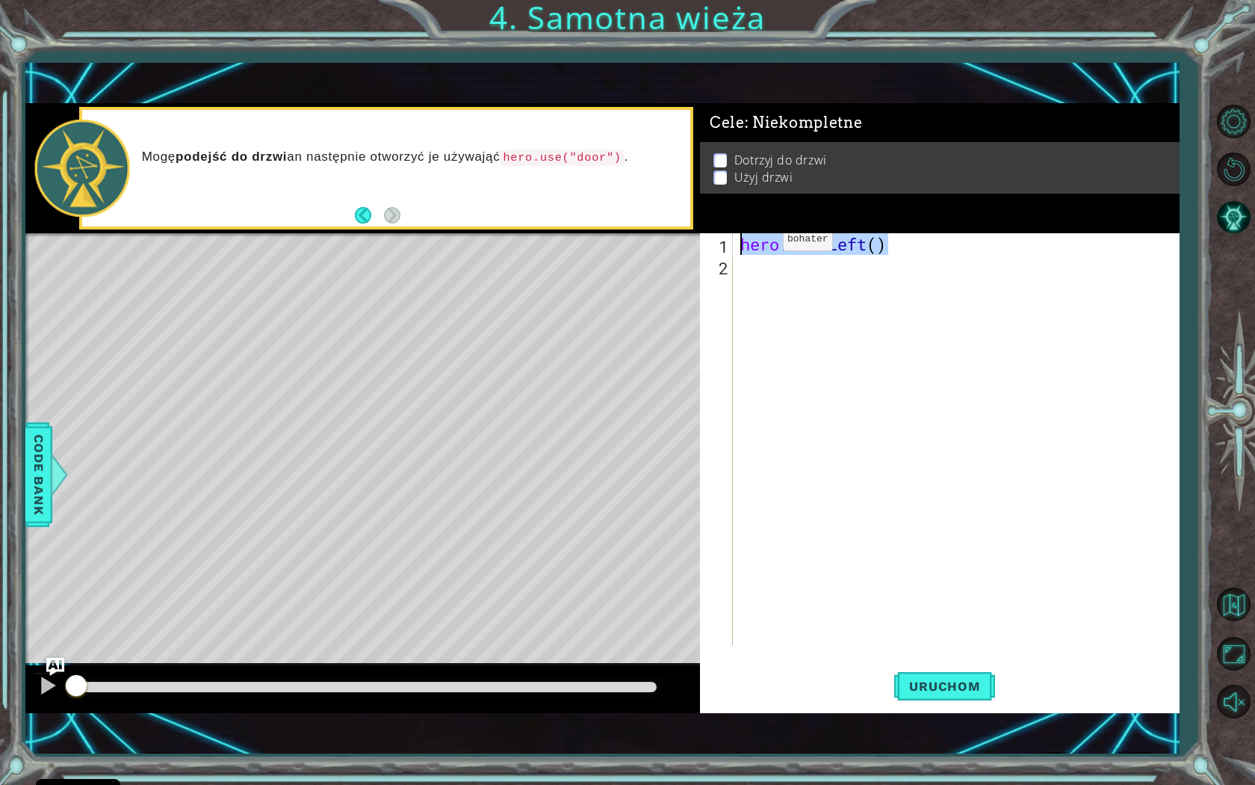
drag, startPoint x: 921, startPoint y: 242, endPoint x: 729, endPoint y: 247, distance: 191.4
click at [729, 247] on div "1 2 hero . moveLeft ( ) ההההההההההההההההההההההההההההההההההההההההההההההההההההההה…" at bounding box center [937, 439] width 475 height 412
type textarea "hero.moveLeft()"
click at [750, 269] on div "hero . moveLeft ( )" at bounding box center [960, 460] width 445 height 455
paste textarea "hero.moveLeft()"
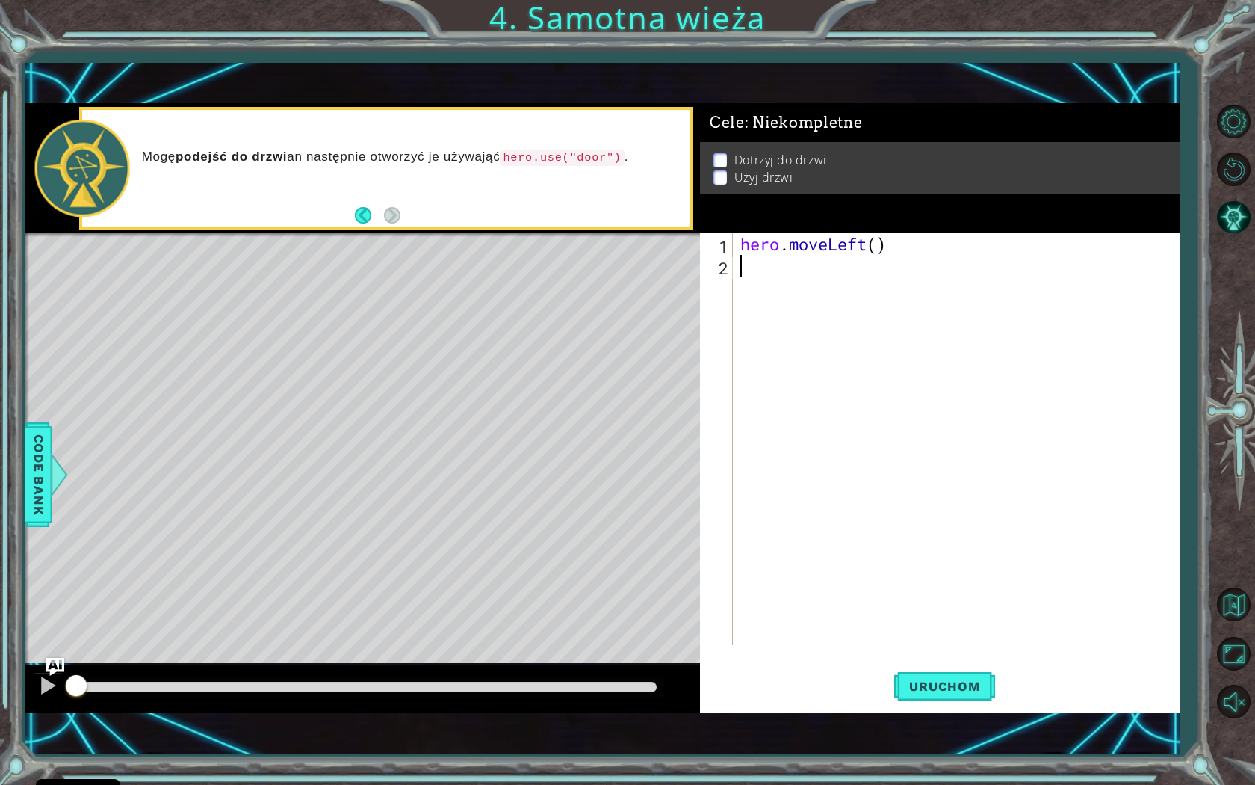
type textarea "hero.moveLeft()"
click at [751, 304] on div "hero . moveLeft ( ) hero . moveLeft ( )" at bounding box center [960, 460] width 445 height 455
paste textarea "hero.moveLeft()"
type textarea "hero.moveLeft()"
drag, startPoint x: 930, startPoint y: 294, endPoint x: 732, endPoint y: 291, distance: 198.0
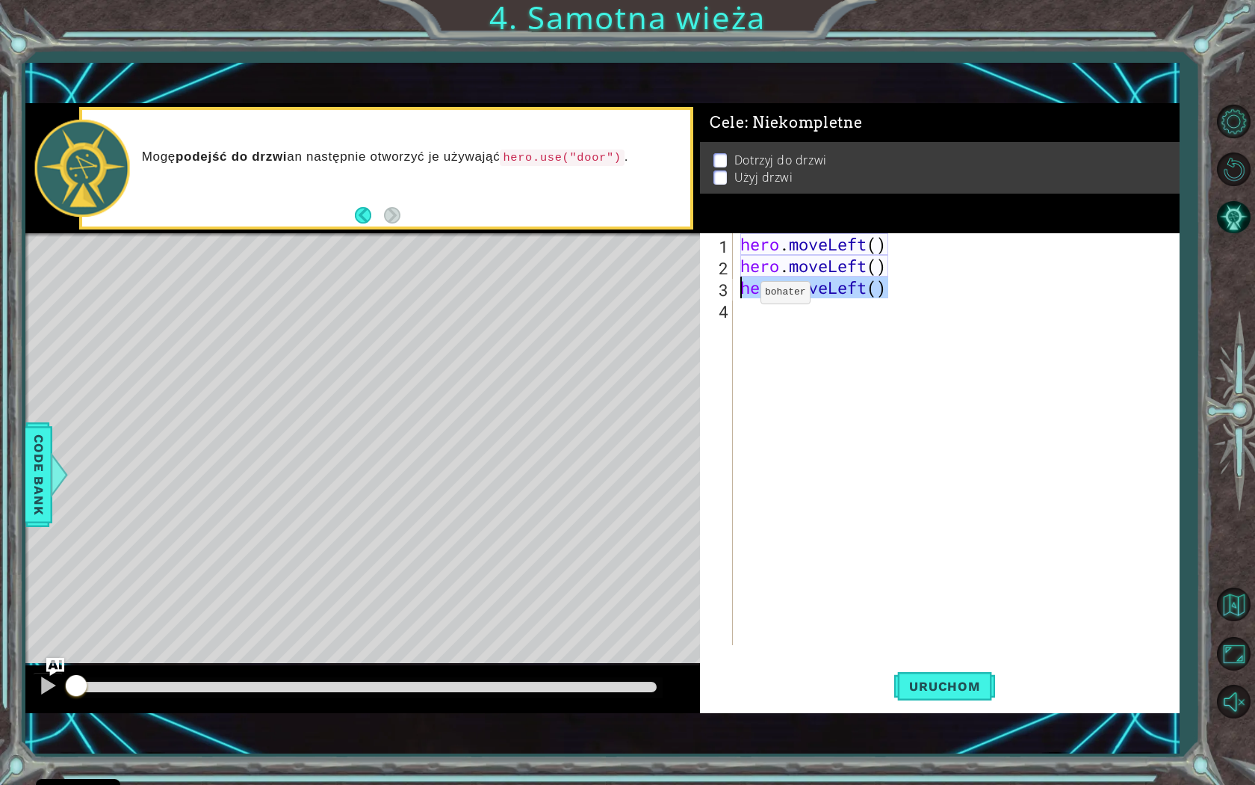
click at [732, 291] on div "hero.moveLeft() 1 2 3 4 hero . moveLeft ( ) hero . moveLeft ( ) hero . moveLeft…" at bounding box center [937, 439] width 475 height 412
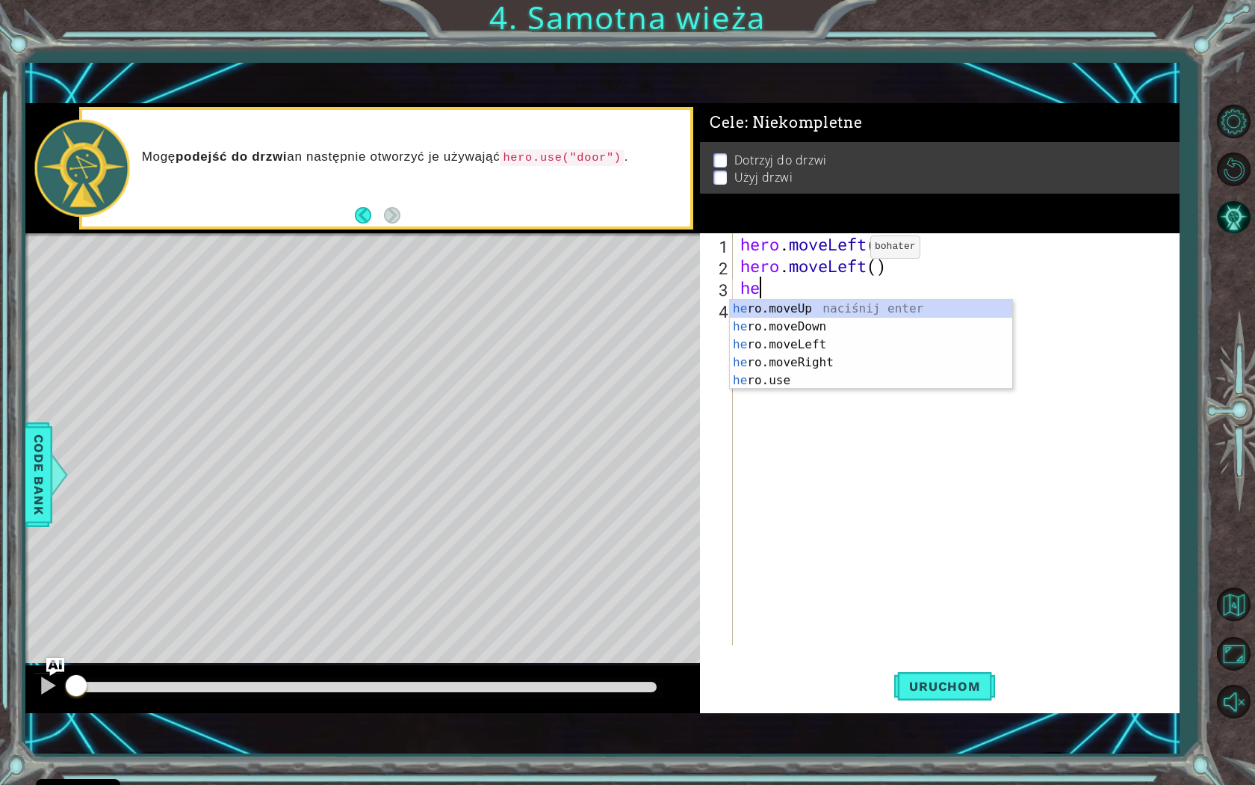
type textarea "her"
click at [807, 302] on div "her o.moveUp naciśnij enter her o.moveDown naciśnij enter her o.moveLeft naciśn…" at bounding box center [871, 363] width 282 height 126
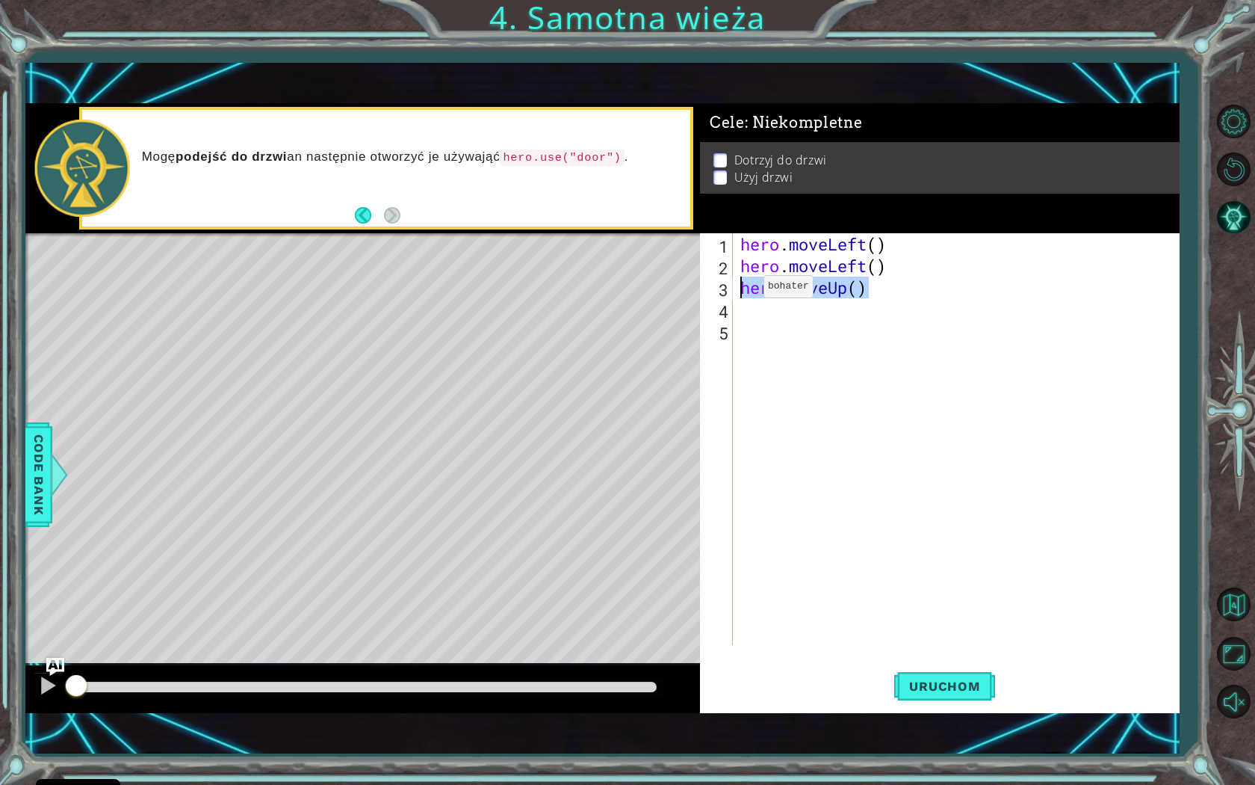
drag, startPoint x: 888, startPoint y: 293, endPoint x: 741, endPoint y: 290, distance: 146.5
click at [741, 290] on div "hero . moveLeft ( ) hero . moveLeft ( ) hero . moveUp ( )" at bounding box center [960, 460] width 445 height 455
type textarea "hero.moveUp()"
click at [749, 308] on div "hero . moveLeft ( ) hero . moveLeft ( ) hero . moveUp ( )" at bounding box center [960, 460] width 445 height 455
paste textarea "hero.moveUp()"
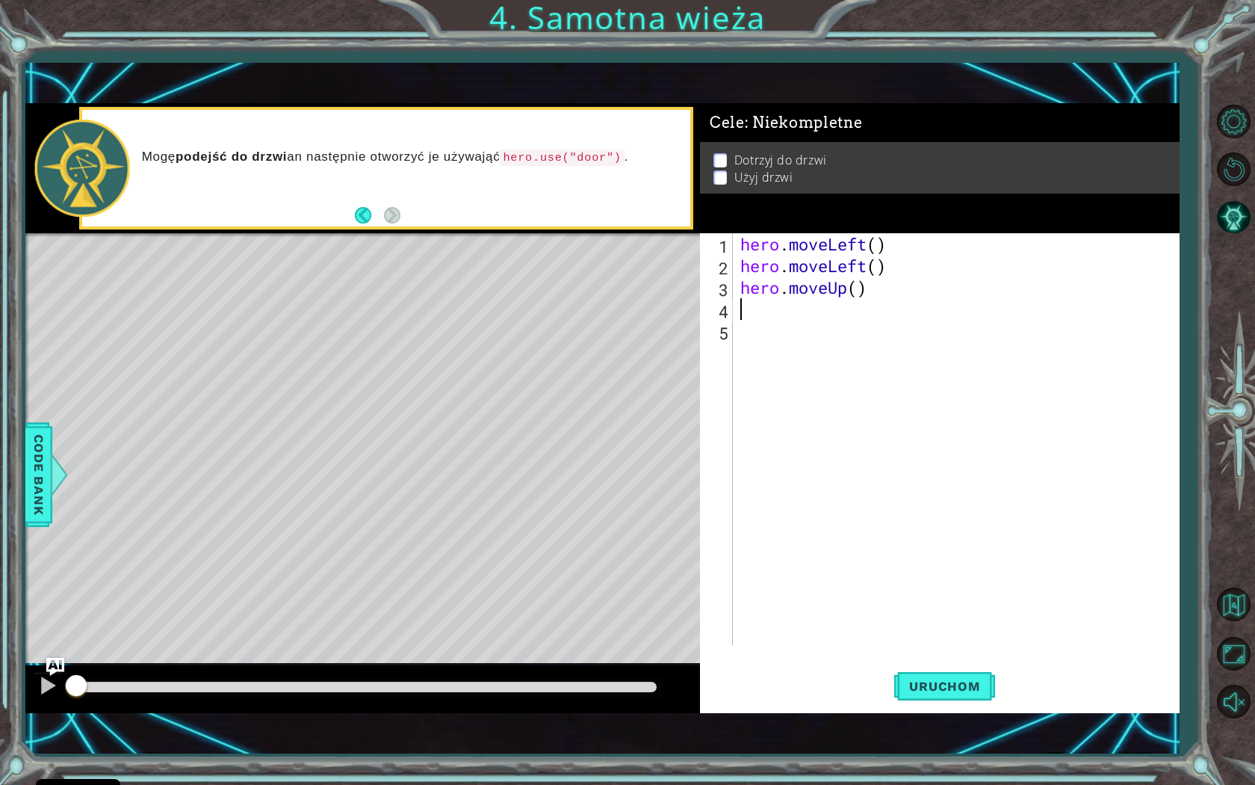
type textarea "hero.moveUp()"
click at [764, 345] on div "hero . moveLeft ( ) hero . moveLeft ( ) hero . moveUp ( ) hero . moveUp ( )" at bounding box center [960, 460] width 445 height 455
type textarea "her"
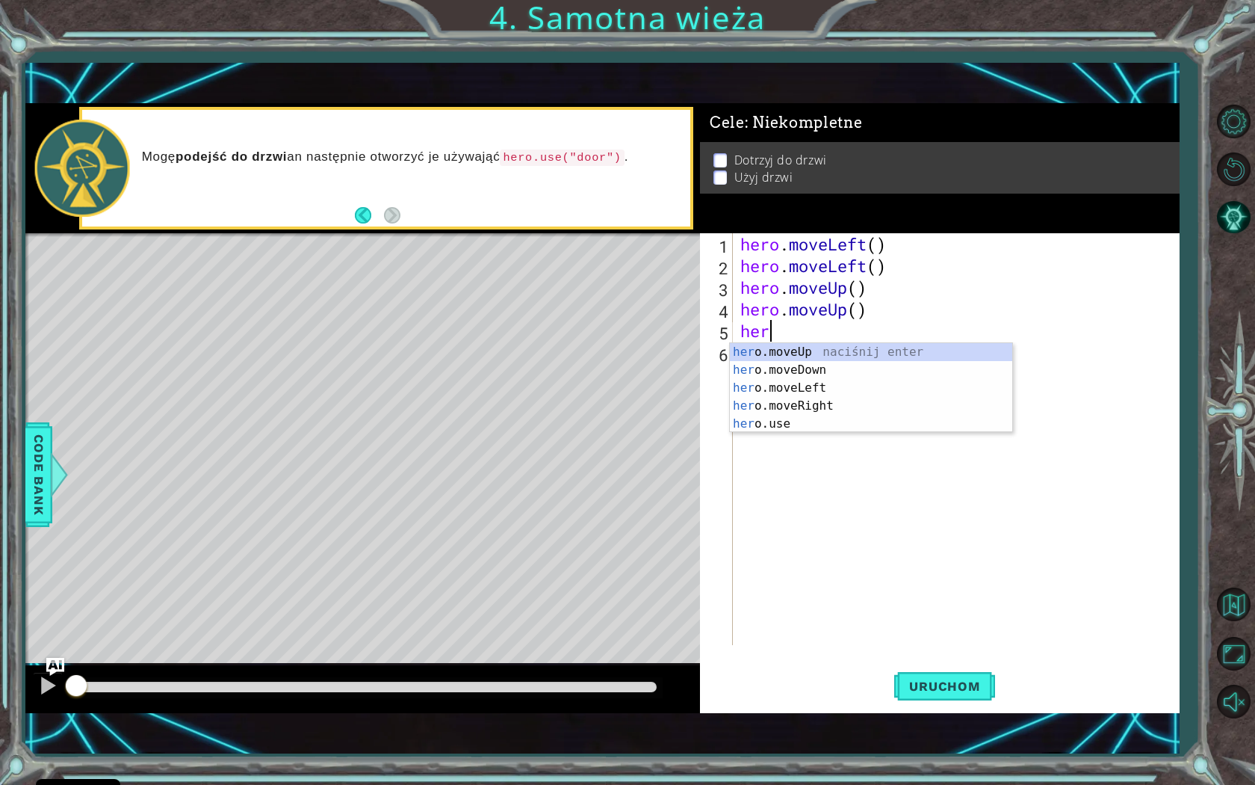
scroll to position [0, 1]
click at [856, 411] on div "her o.moveUp naciśnij enter her o.moveDown naciśnij enter her o.moveLeft naciśn…" at bounding box center [871, 406] width 282 height 126
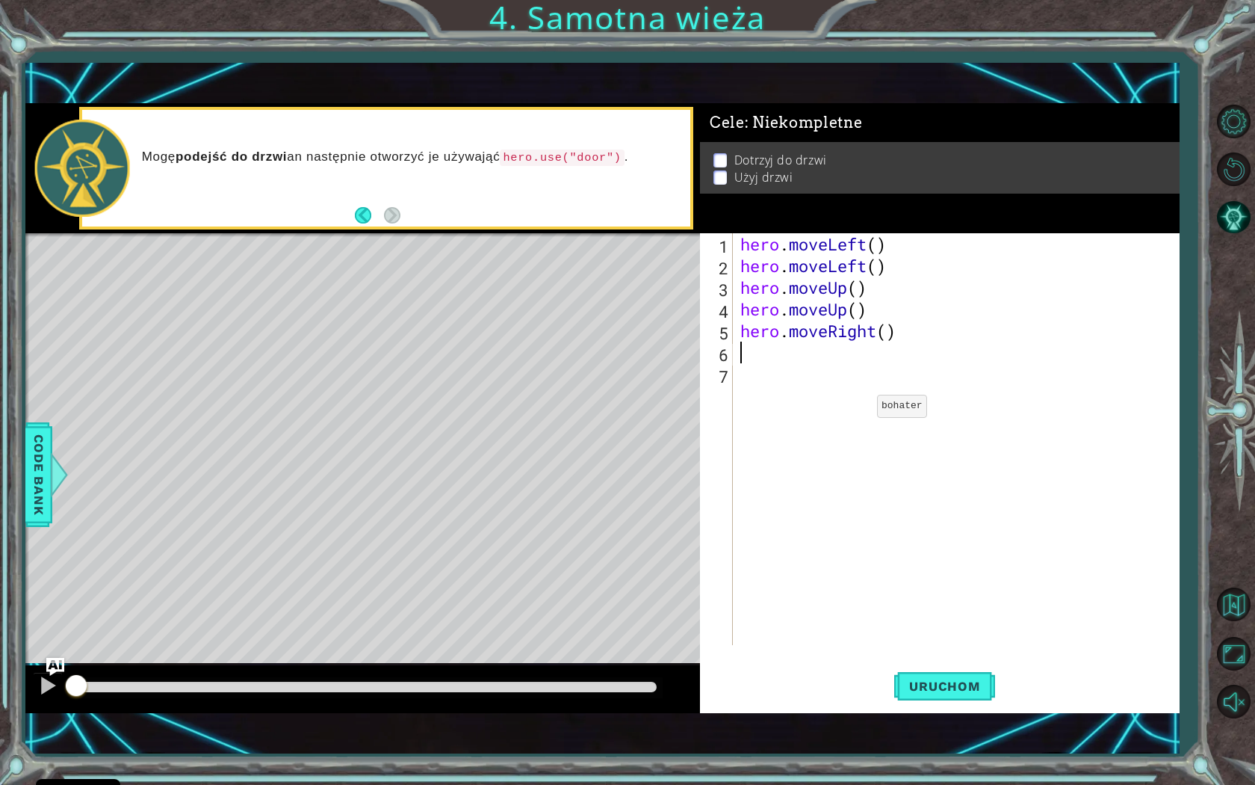
scroll to position [0, 0]
click at [813, 368] on div "hero . moveLeft ( ) hero . moveLeft ( ) hero . moveUp ( ) hero . moveUp ( ) her…" at bounding box center [960, 460] width 445 height 455
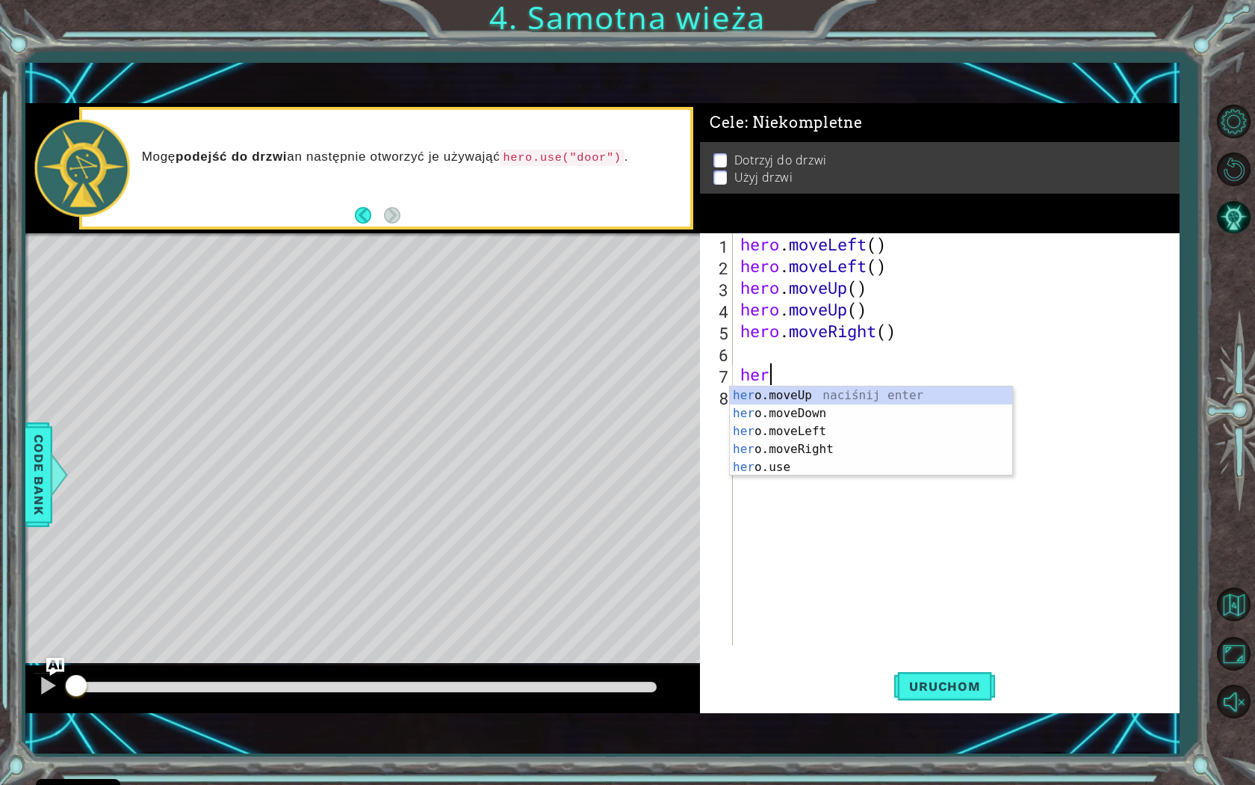
scroll to position [0, 1]
type textarea "hero"
click at [776, 359] on div "hero . moveLeft ( ) hero . moveLeft ( ) hero . moveUp ( ) hero . moveUp ( ) her…" at bounding box center [960, 460] width 445 height 455
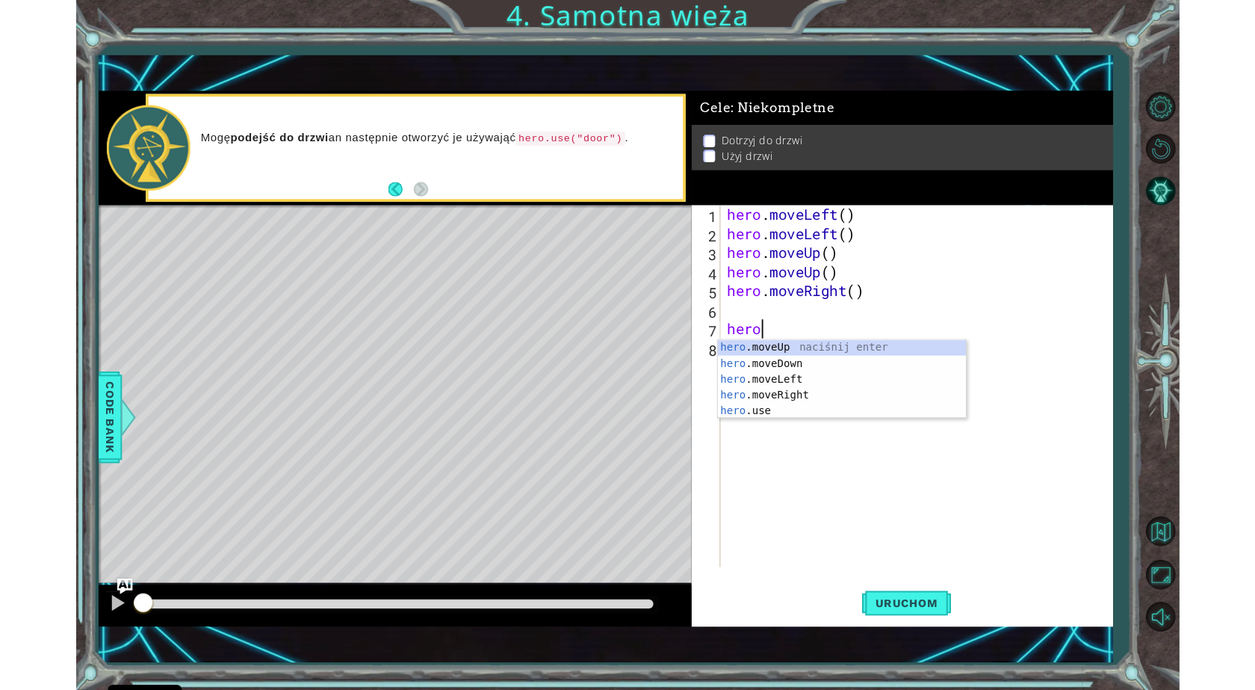
scroll to position [0, 0]
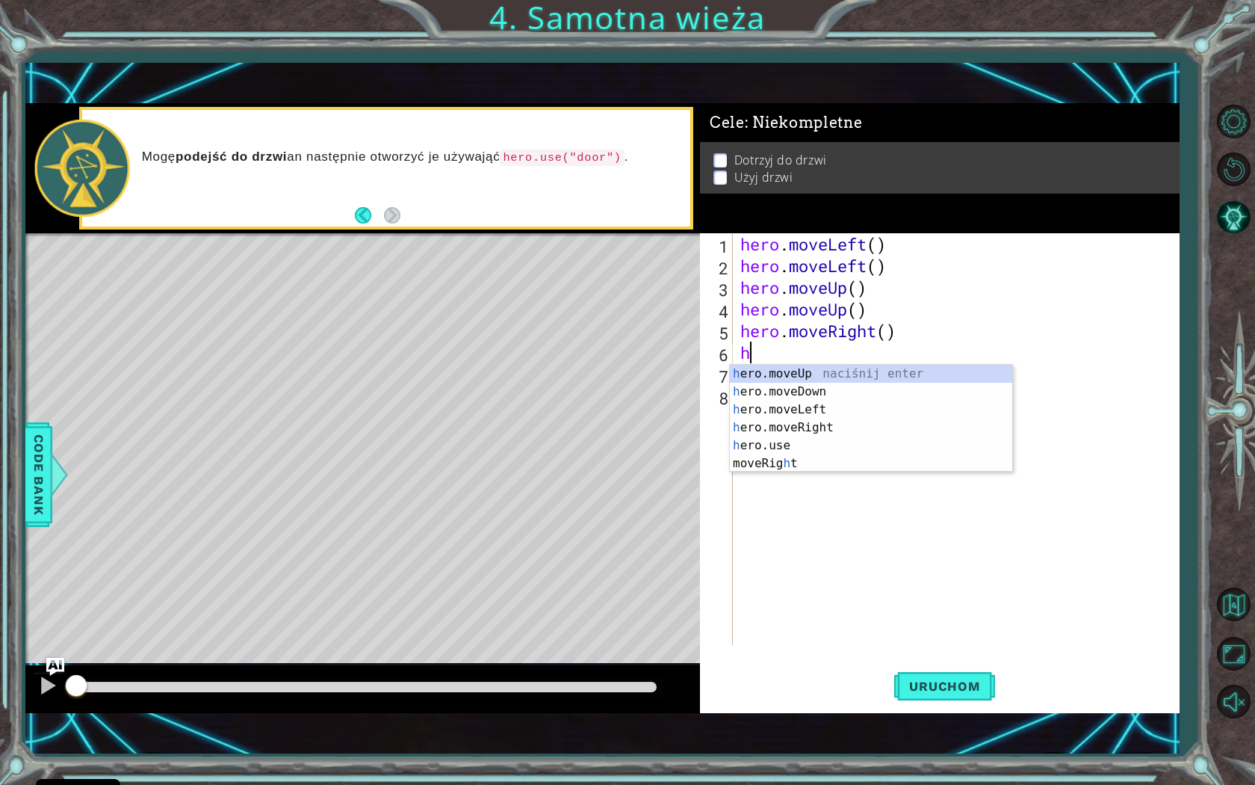
type textarea "he"
click at [800, 431] on div "he ro.moveUp naciśnij enter he ro.moveDown naciśnij enter he ro.moveLeft naciśn…" at bounding box center [871, 428] width 282 height 126
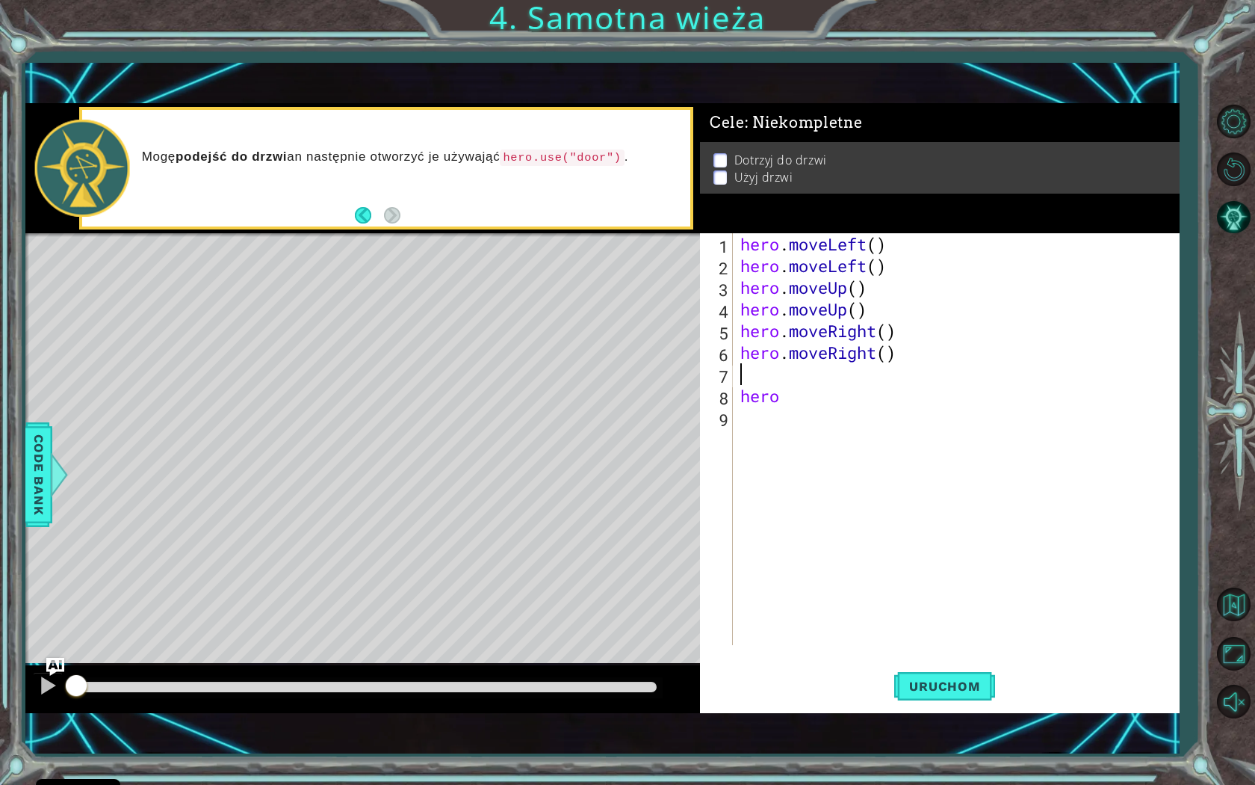
click at [794, 417] on div "hero . moveLeft ( ) hero . moveLeft ( ) hero . moveUp ( ) hero . moveUp ( ) her…" at bounding box center [960, 460] width 445 height 455
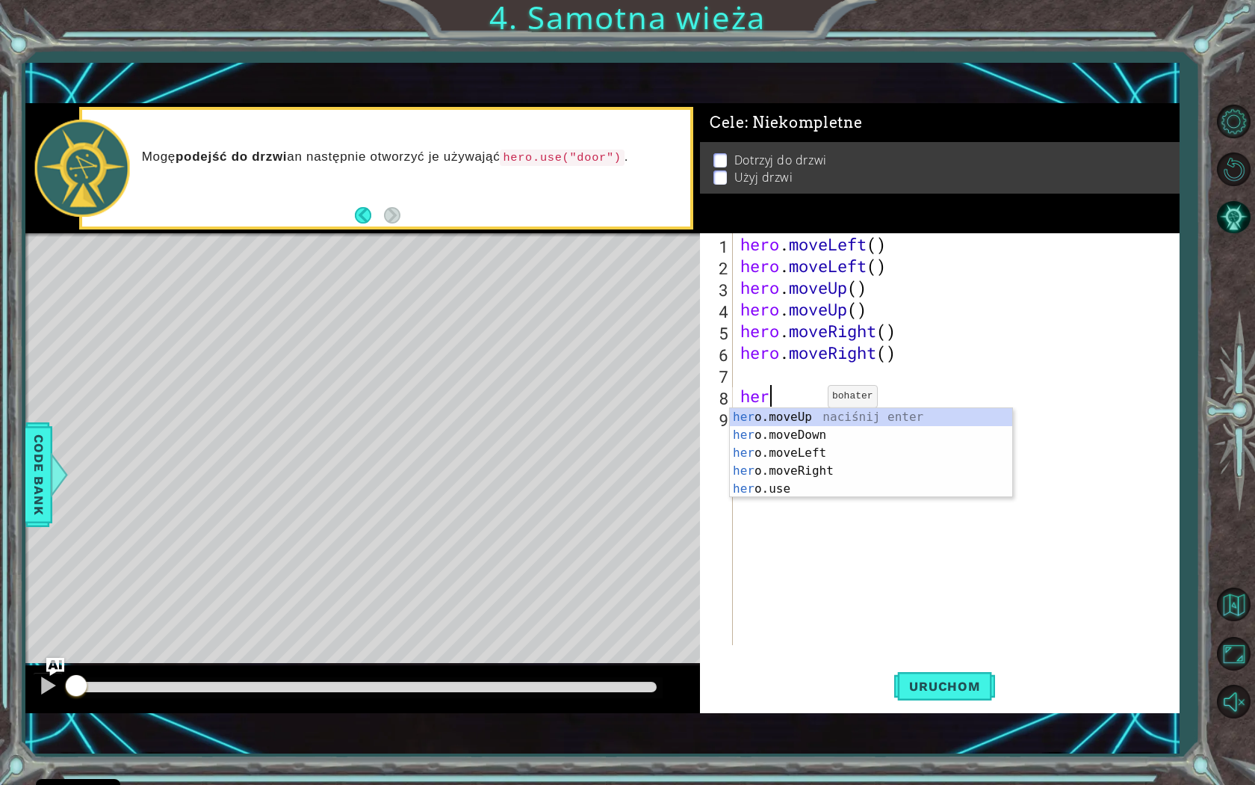
type textarea "h"
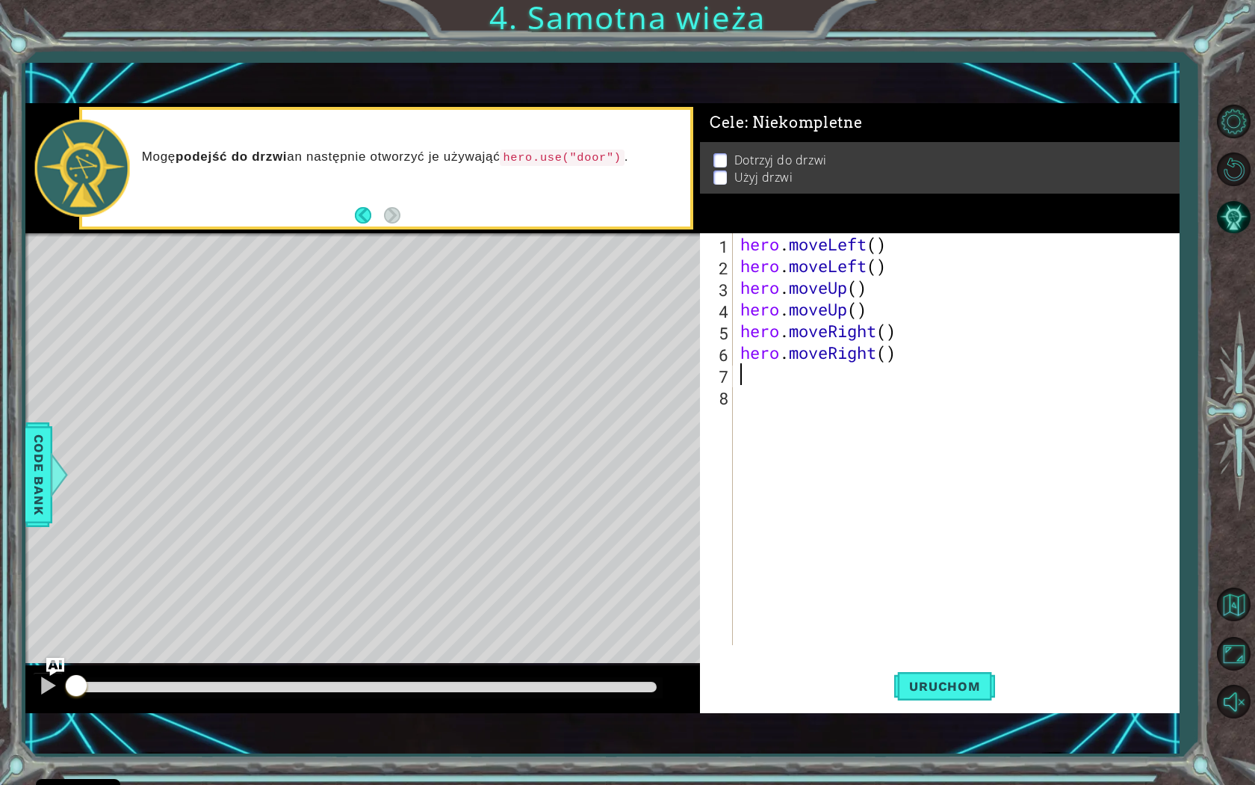
click at [763, 379] on div "hero . moveLeft ( ) hero . moveLeft ( ) hero . moveUp ( ) hero . moveUp ( ) her…" at bounding box center [960, 460] width 445 height 455
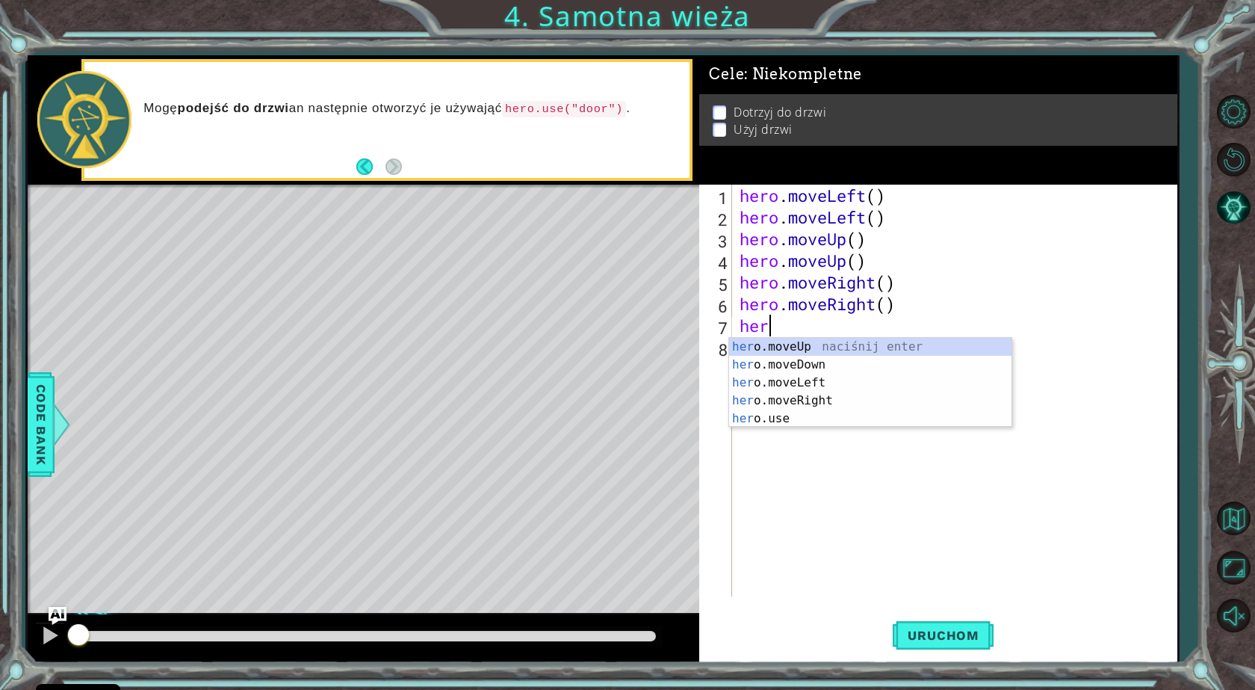
scroll to position [0, 1]
click at [846, 424] on div "hero .moveUp naciśnij enter hero .moveDown naciśnij enter hero .moveLeft naciśn…" at bounding box center [870, 401] width 282 height 126
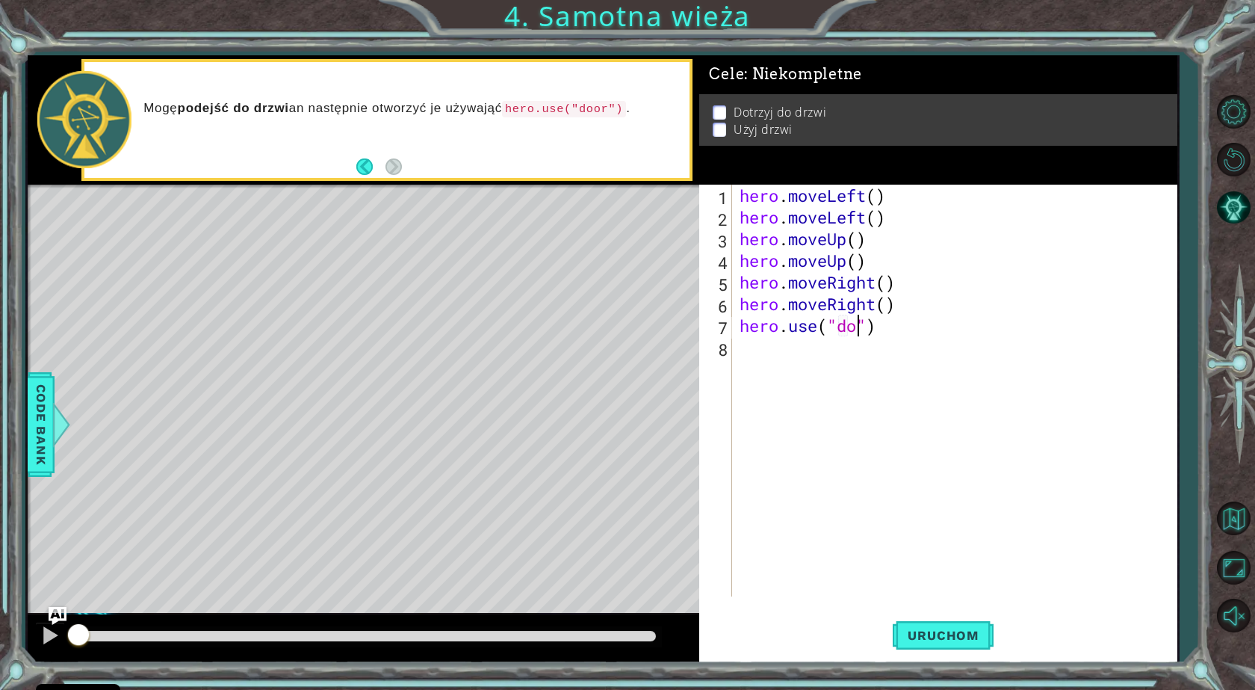
scroll to position [0, 7]
type textarea "hero.use("door")"
click at [932, 616] on button "Uruchom" at bounding box center [943, 635] width 100 height 48
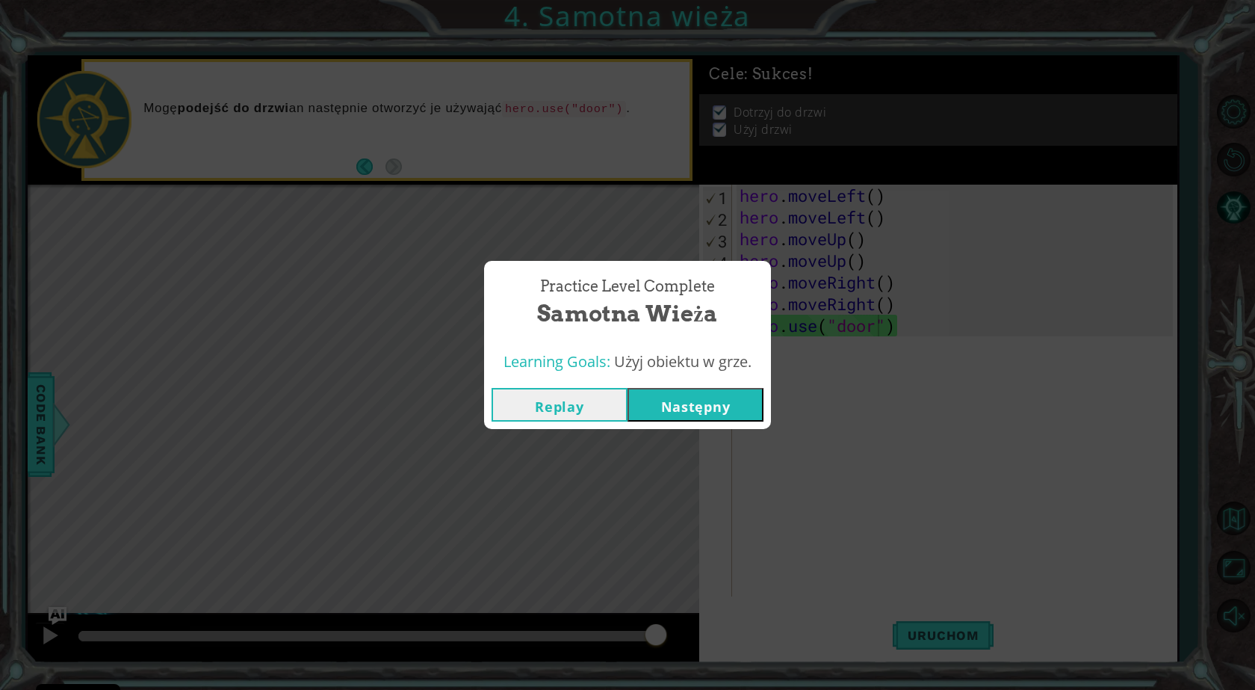
click at [664, 404] on button "Następny" at bounding box center [696, 405] width 136 height 34
